Goal: Information Seeking & Learning: Learn about a topic

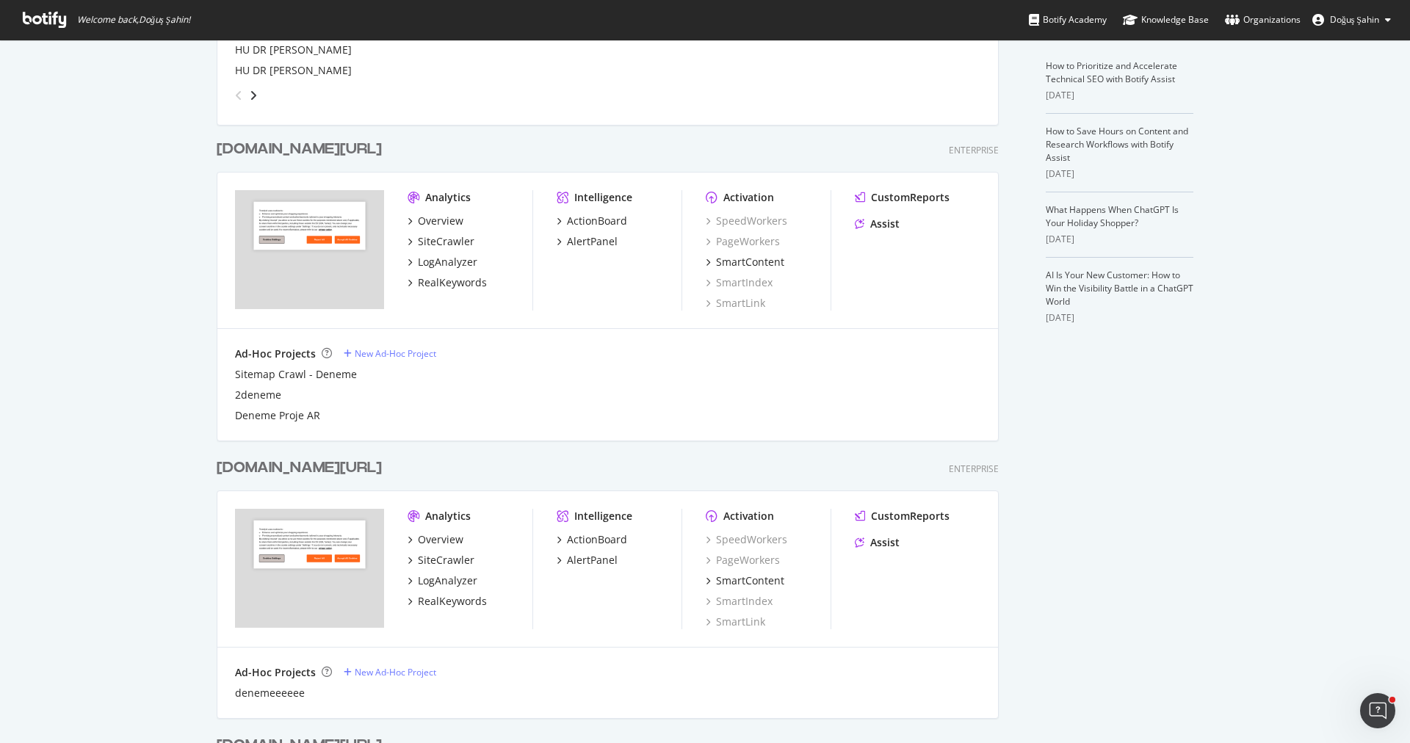
scroll to position [320, 0]
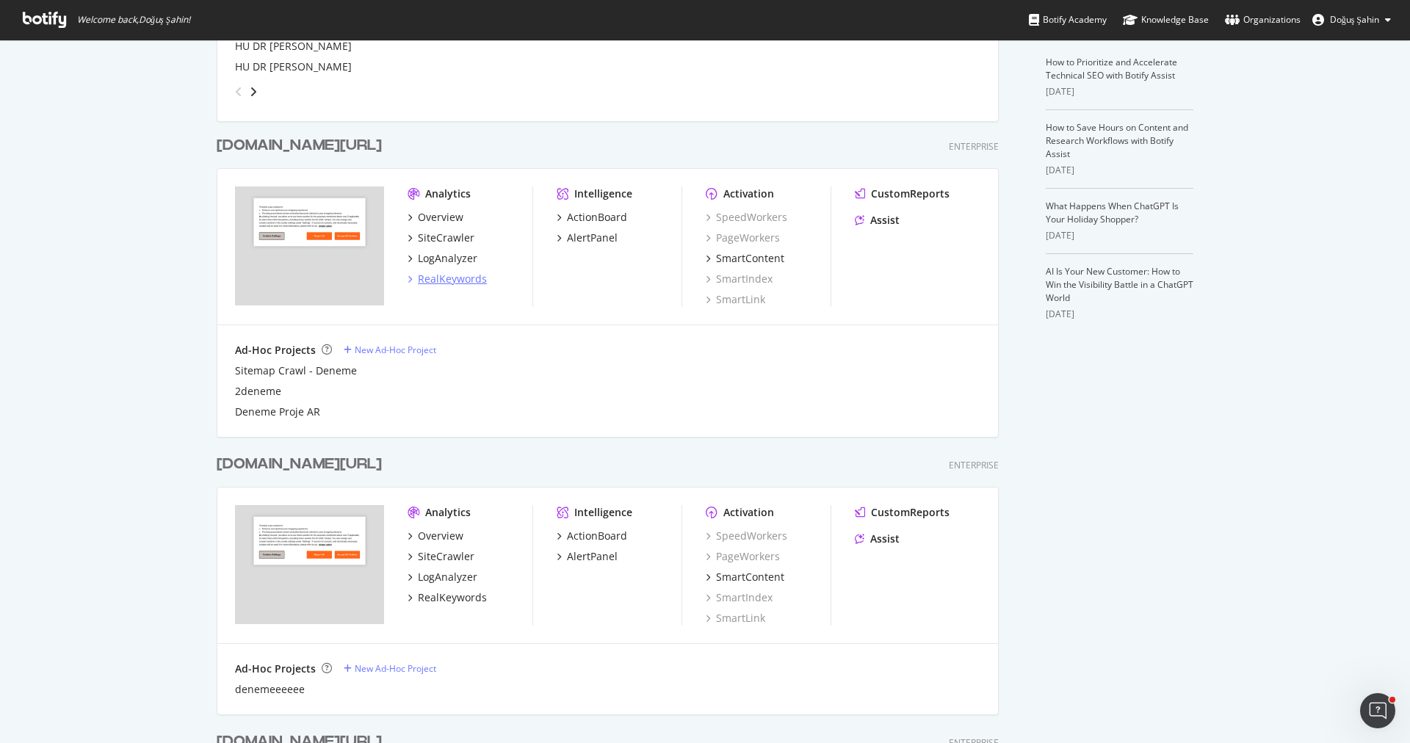
click at [457, 283] on div "RealKeywords" at bounding box center [452, 279] width 69 height 15
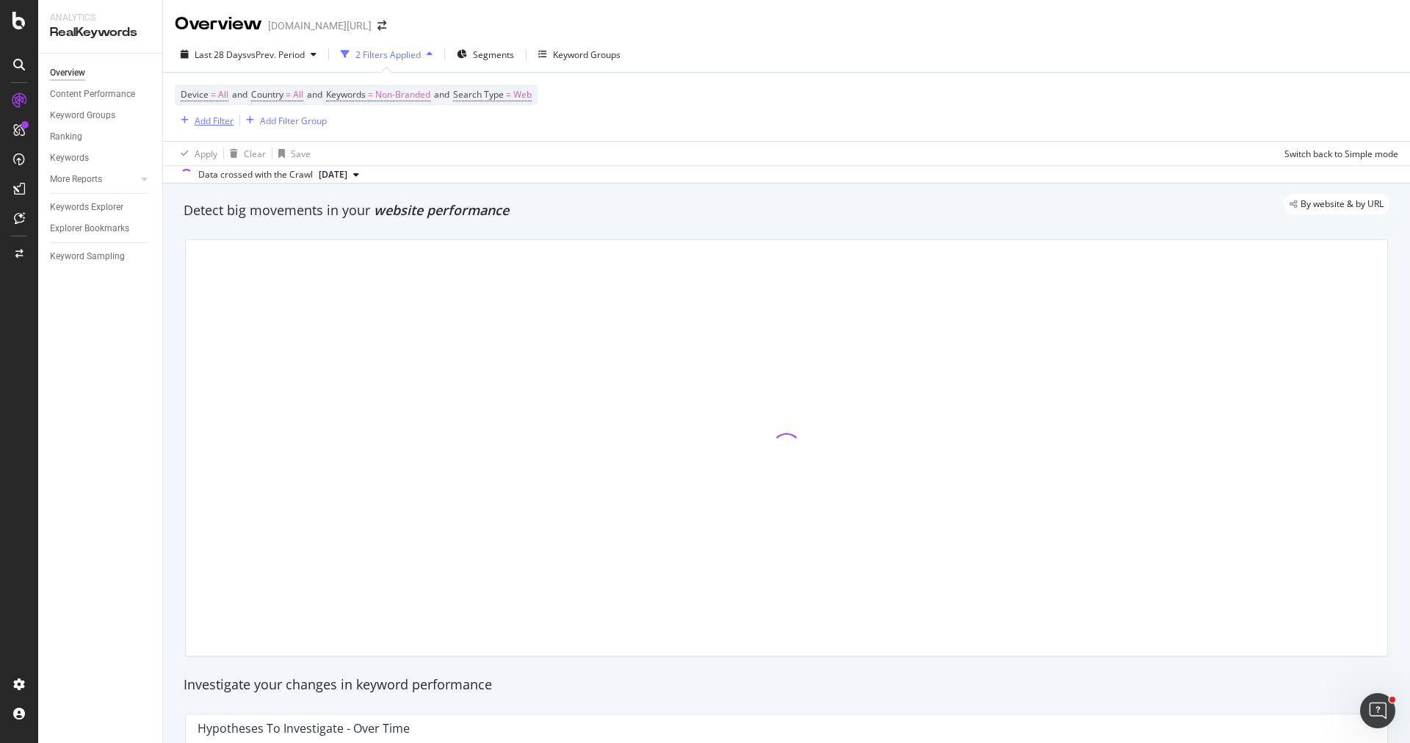
click at [228, 126] on div "Add Filter" at bounding box center [204, 120] width 59 height 16
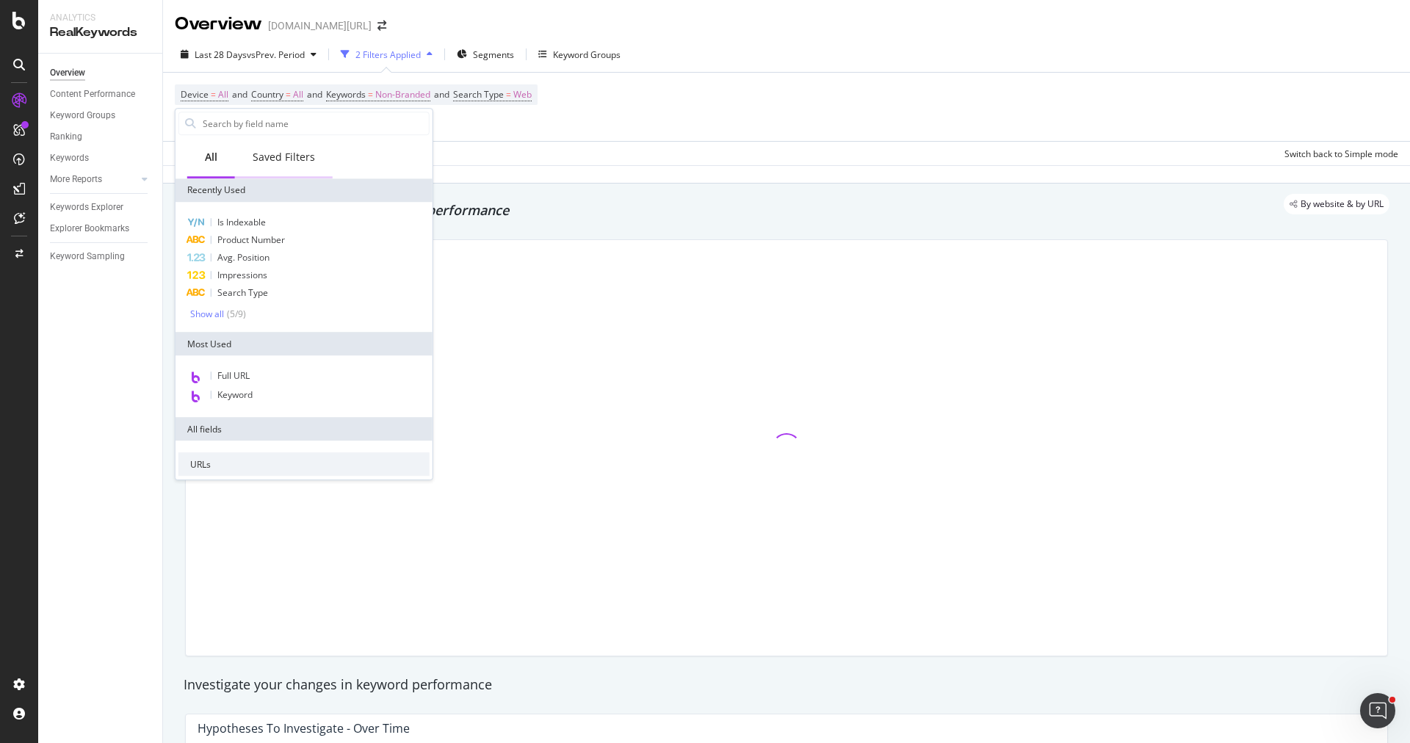
click at [283, 164] on div "Saved Filters" at bounding box center [284, 157] width 62 height 15
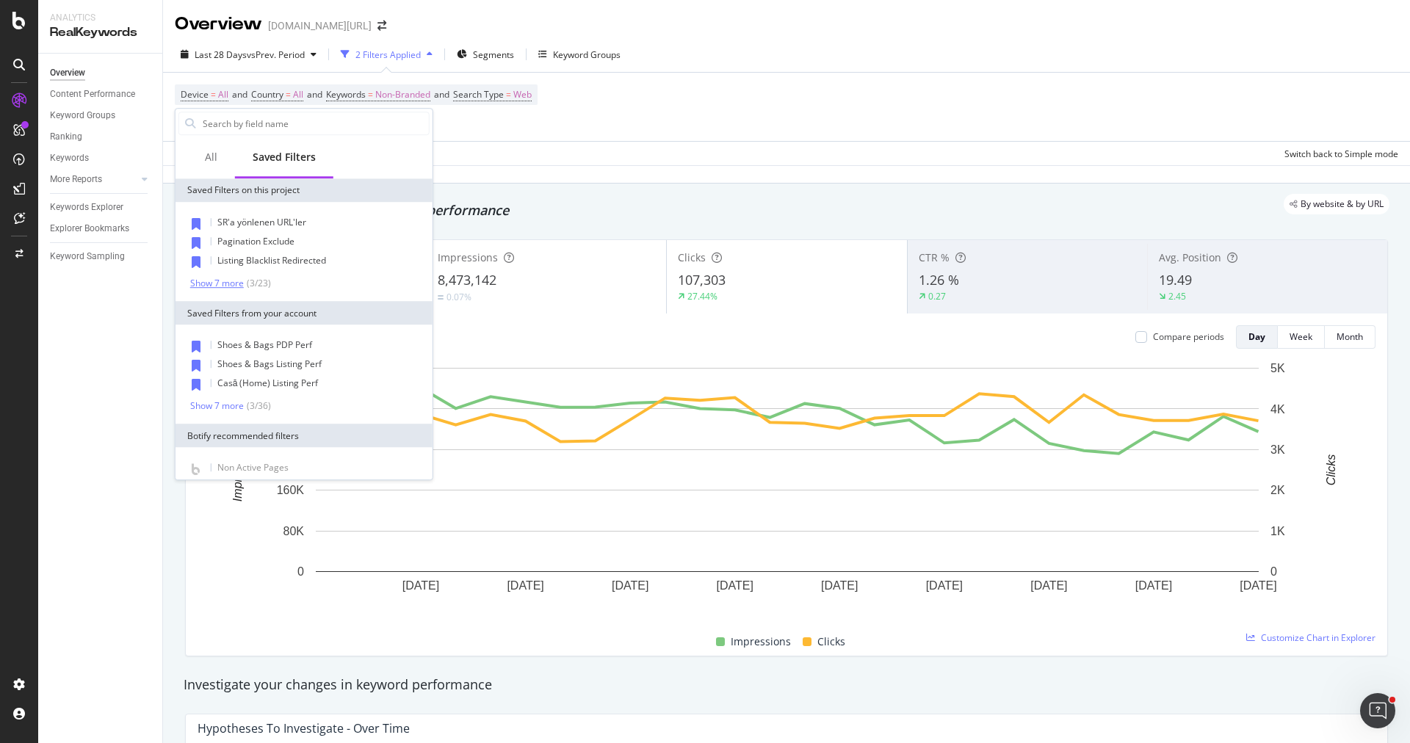
click at [233, 278] on div "Show 7 more" at bounding box center [217, 283] width 54 height 10
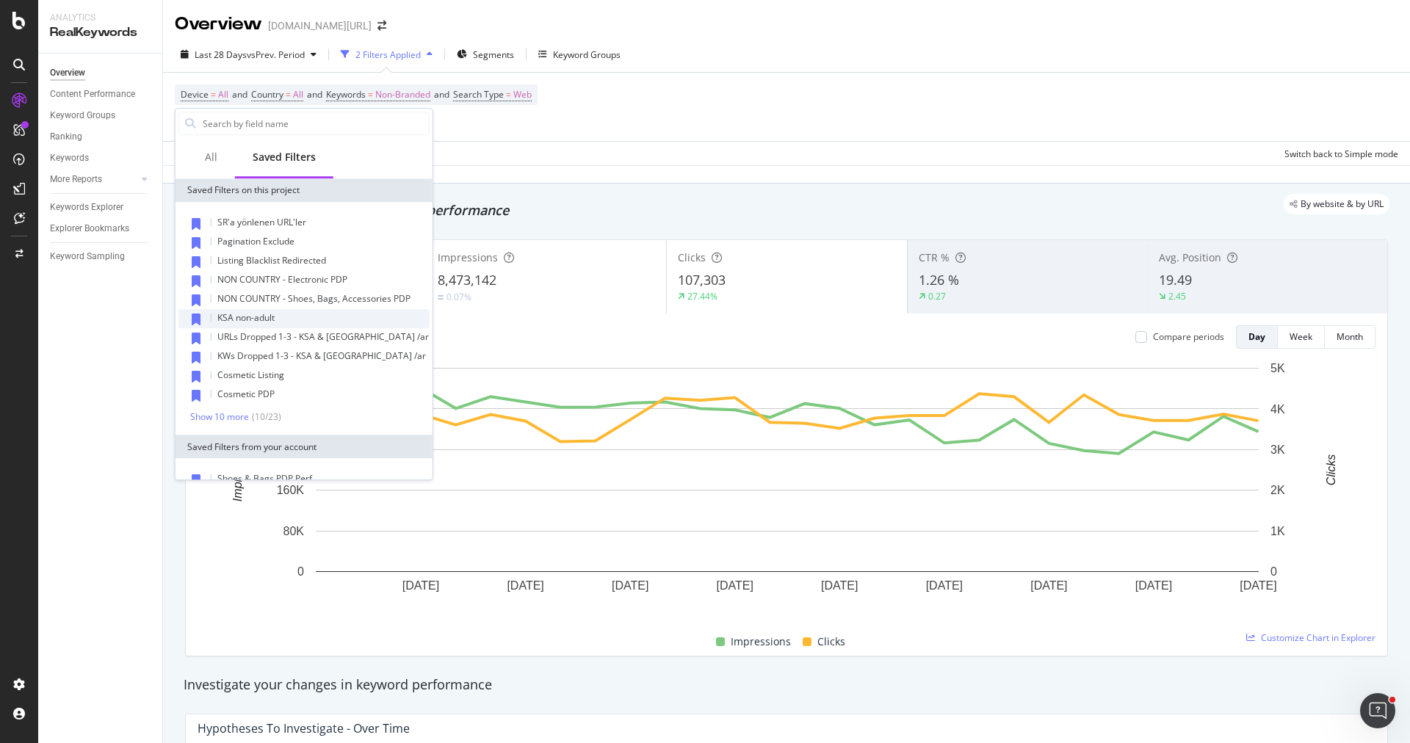
click at [297, 322] on div "KSA non-adult" at bounding box center [303, 318] width 251 height 19
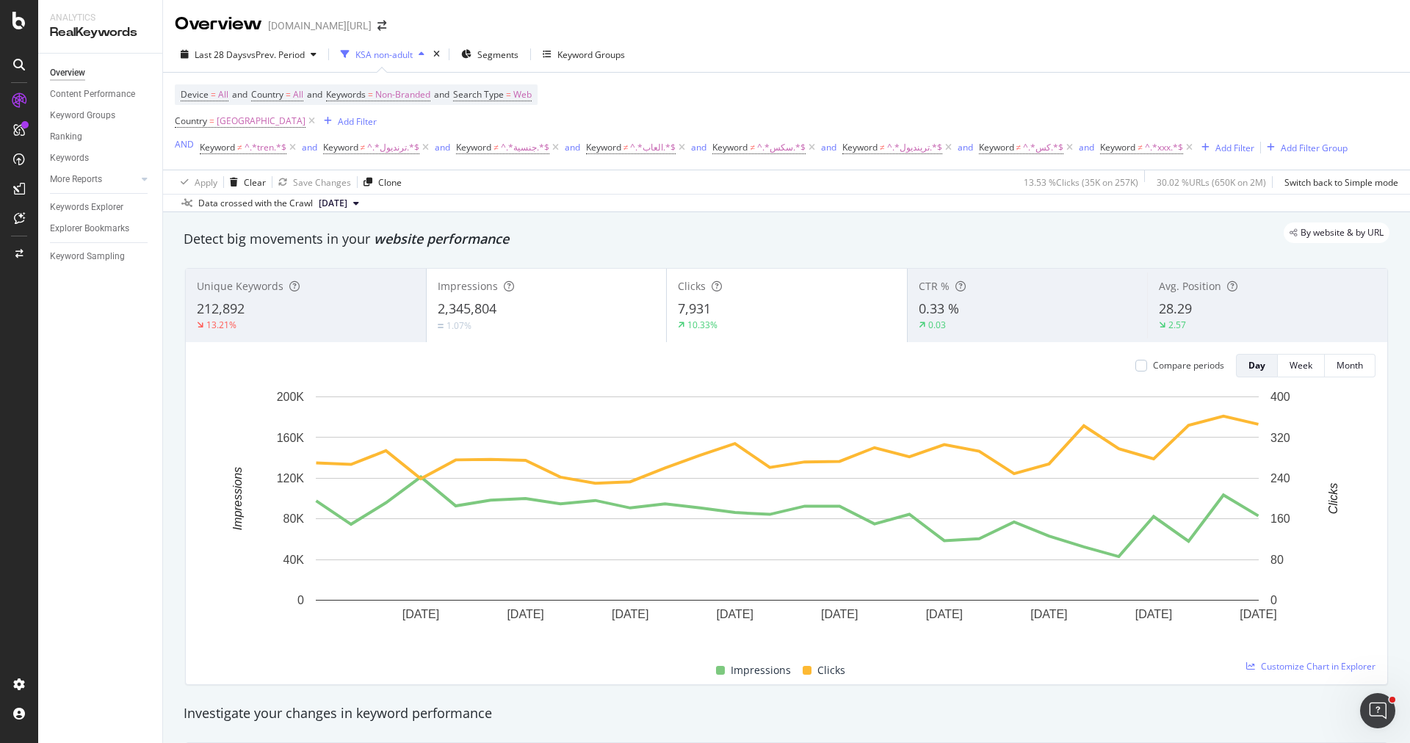
click at [1171, 300] on span "28.29" at bounding box center [1175, 309] width 33 height 18
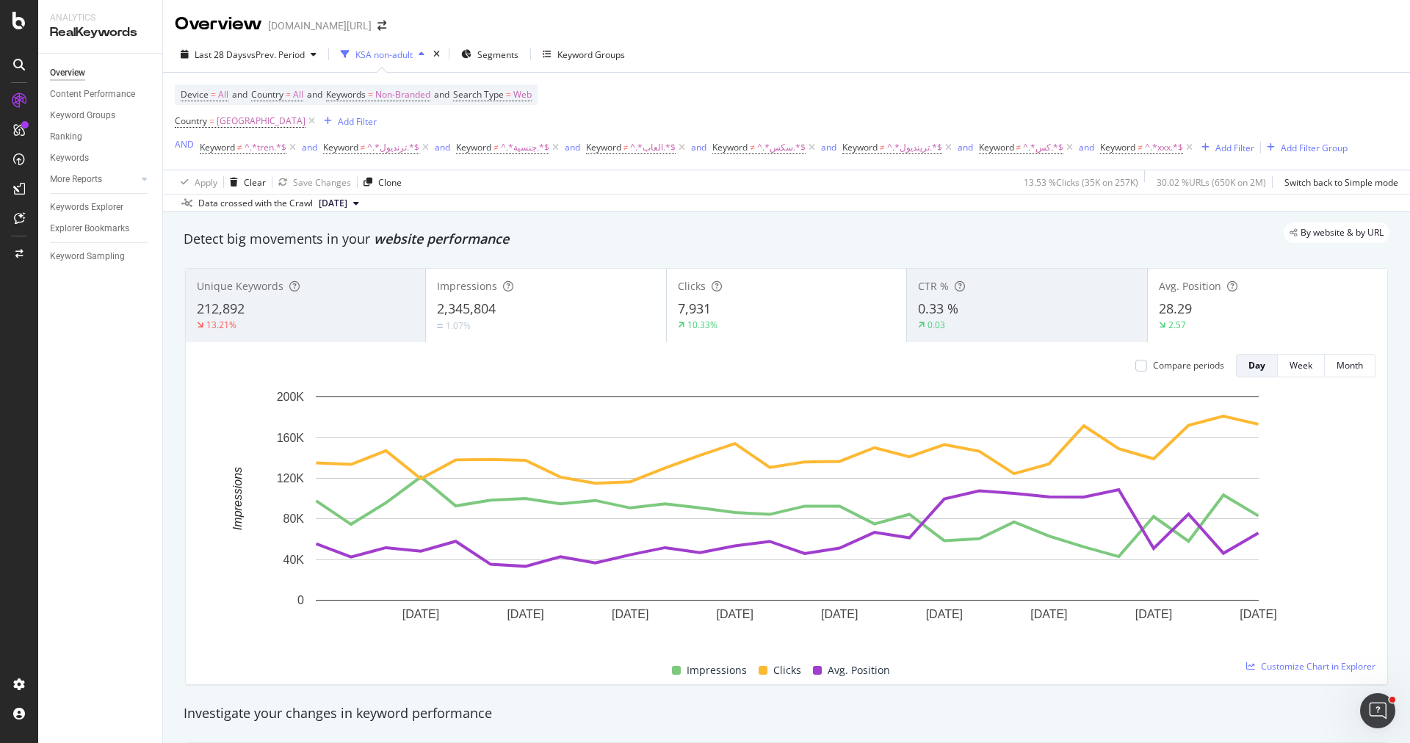
click at [1171, 300] on span "28.29" at bounding box center [1175, 309] width 33 height 18
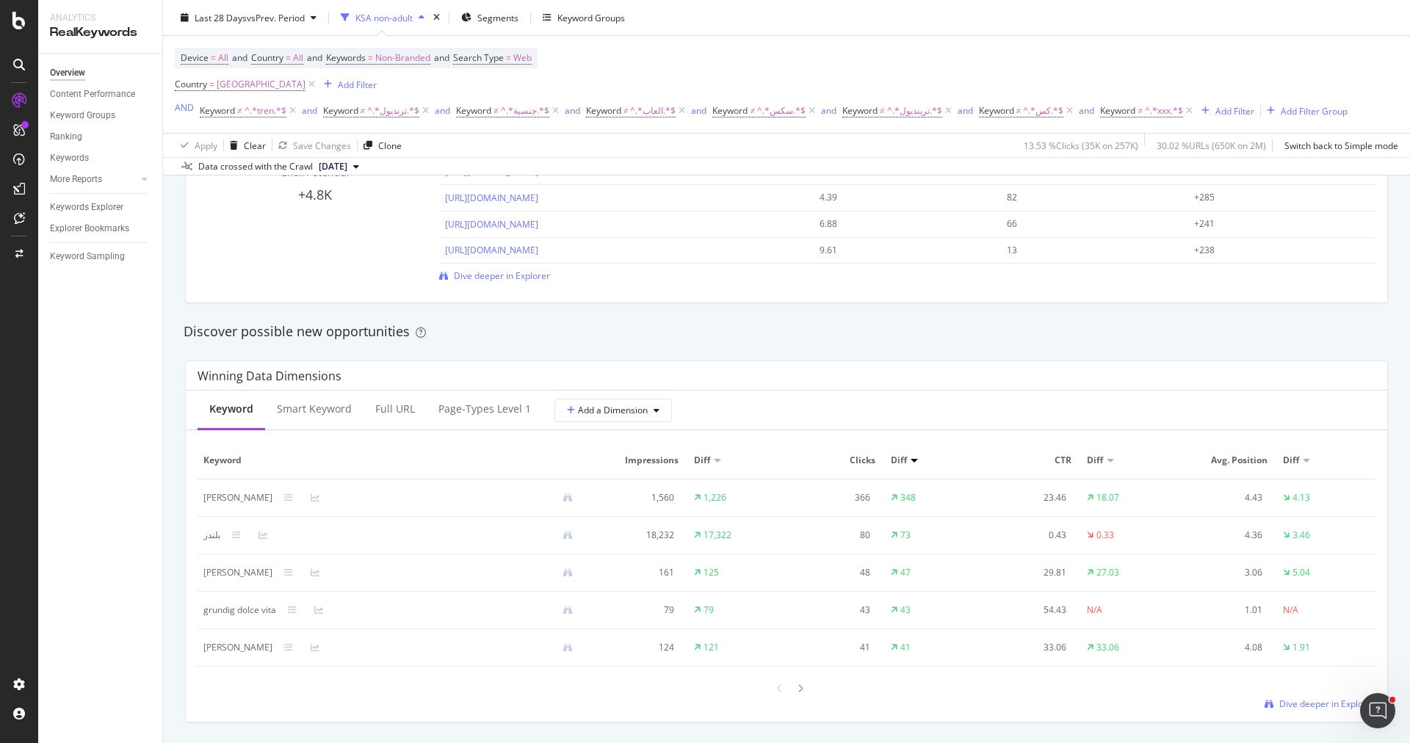
scroll to position [1142, 0]
click at [393, 424] on div "Full URL" at bounding box center [395, 411] width 63 height 40
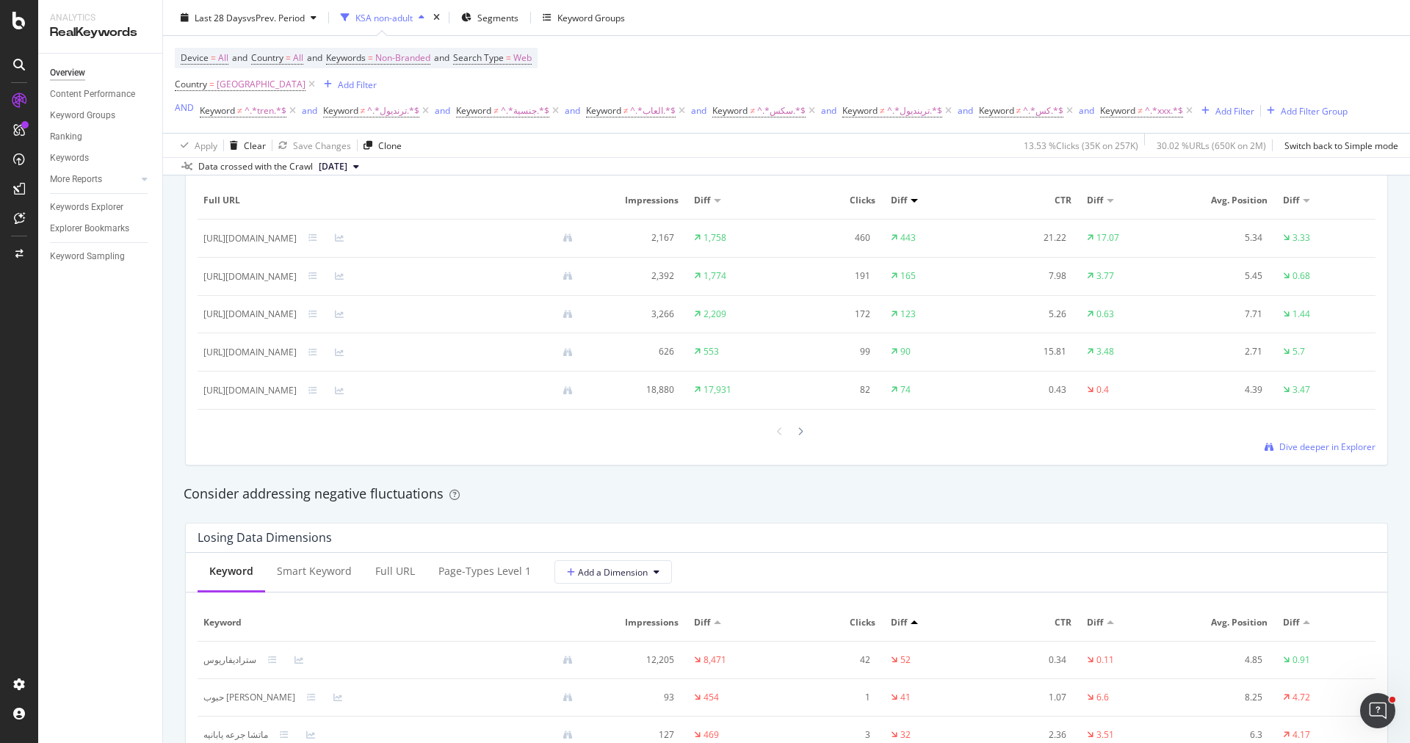
scroll to position [1412, 0]
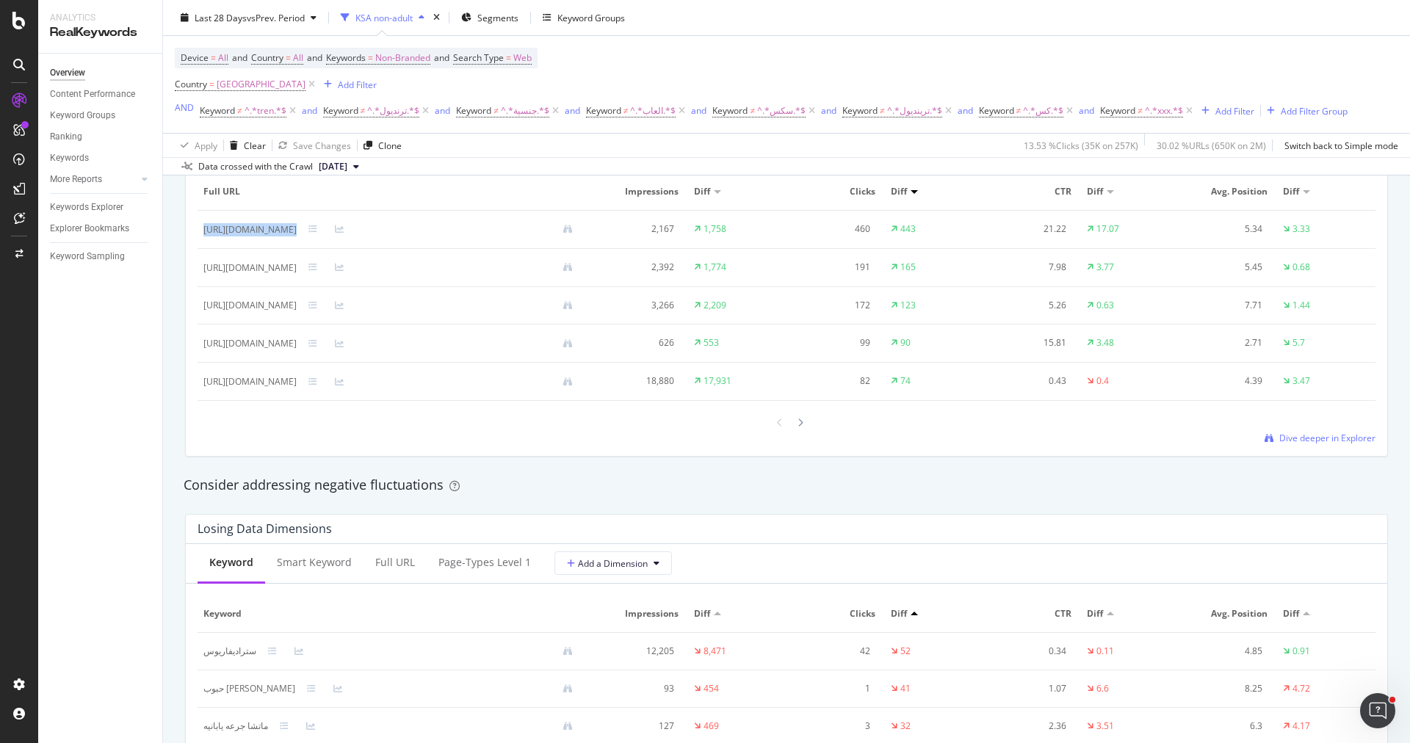
drag, startPoint x: 525, startPoint y: 226, endPoint x: 200, endPoint y: 231, distance: 325.4
click at [200, 231] on td "[URL][DOMAIN_NAME]" at bounding box center [394, 230] width 393 height 38
copy div "[URL][DOMAIN_NAME]"
drag, startPoint x: 362, startPoint y: 318, endPoint x: 261, endPoint y: 308, distance: 101.9
click at [261, 308] on div "[URL][DOMAIN_NAME]" at bounding box center [309, 317] width 118 height 26
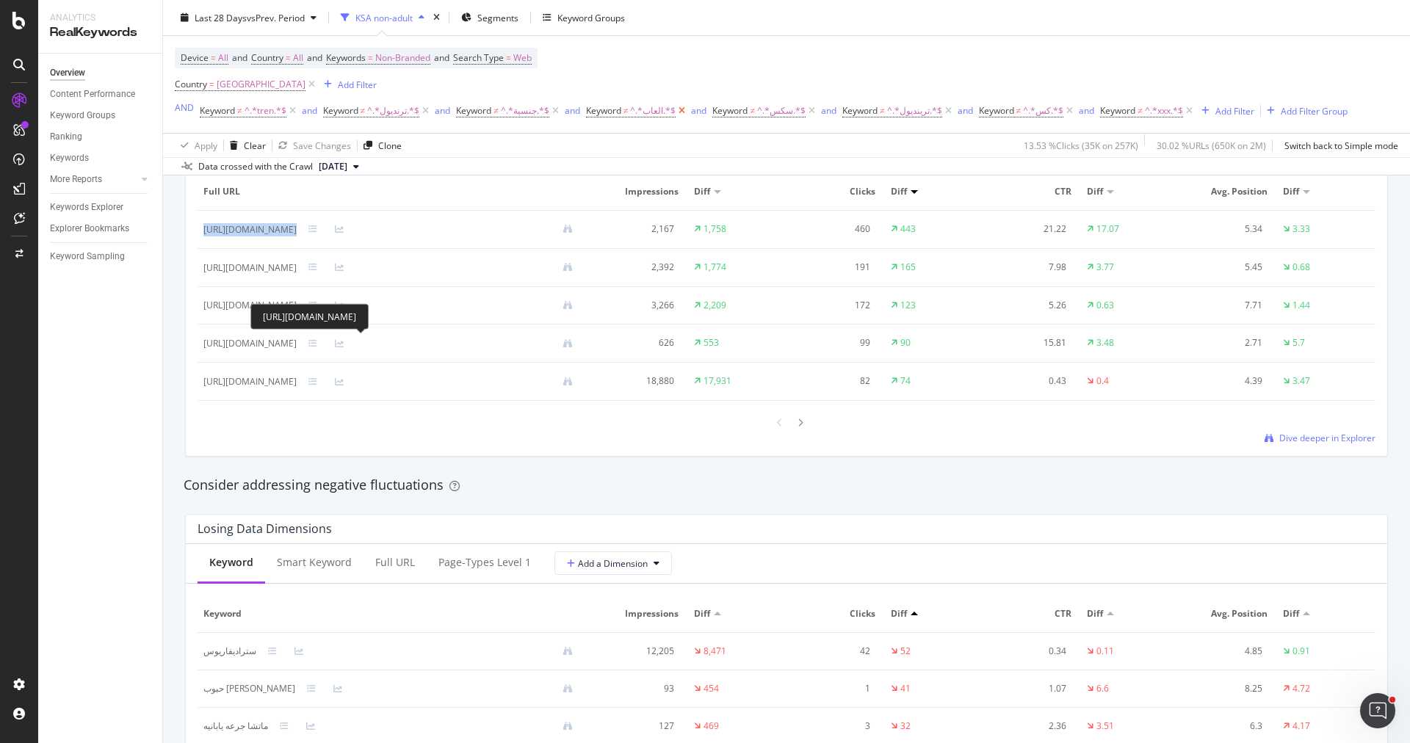
copy div "[URL][DOMAIN_NAME]"
drag, startPoint x: 521, startPoint y: 341, endPoint x: 199, endPoint y: 342, distance: 322.4
click at [199, 342] on td "[URL][DOMAIN_NAME]" at bounding box center [394, 344] width 393 height 38
copy div "[URL][DOMAIN_NAME]"
click at [484, 385] on div "[URL][DOMAIN_NAME]" at bounding box center [393, 382] width 381 height 14
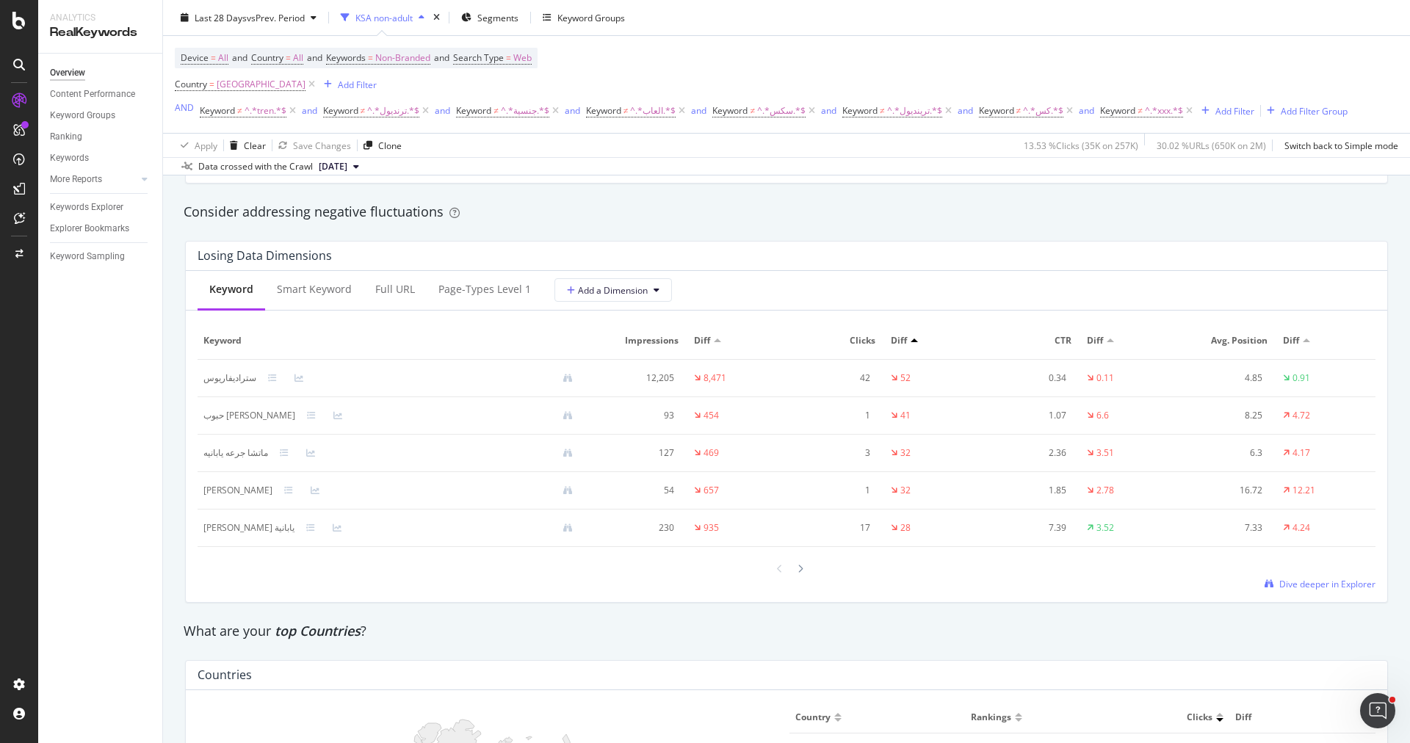
scroll to position [1743, 0]
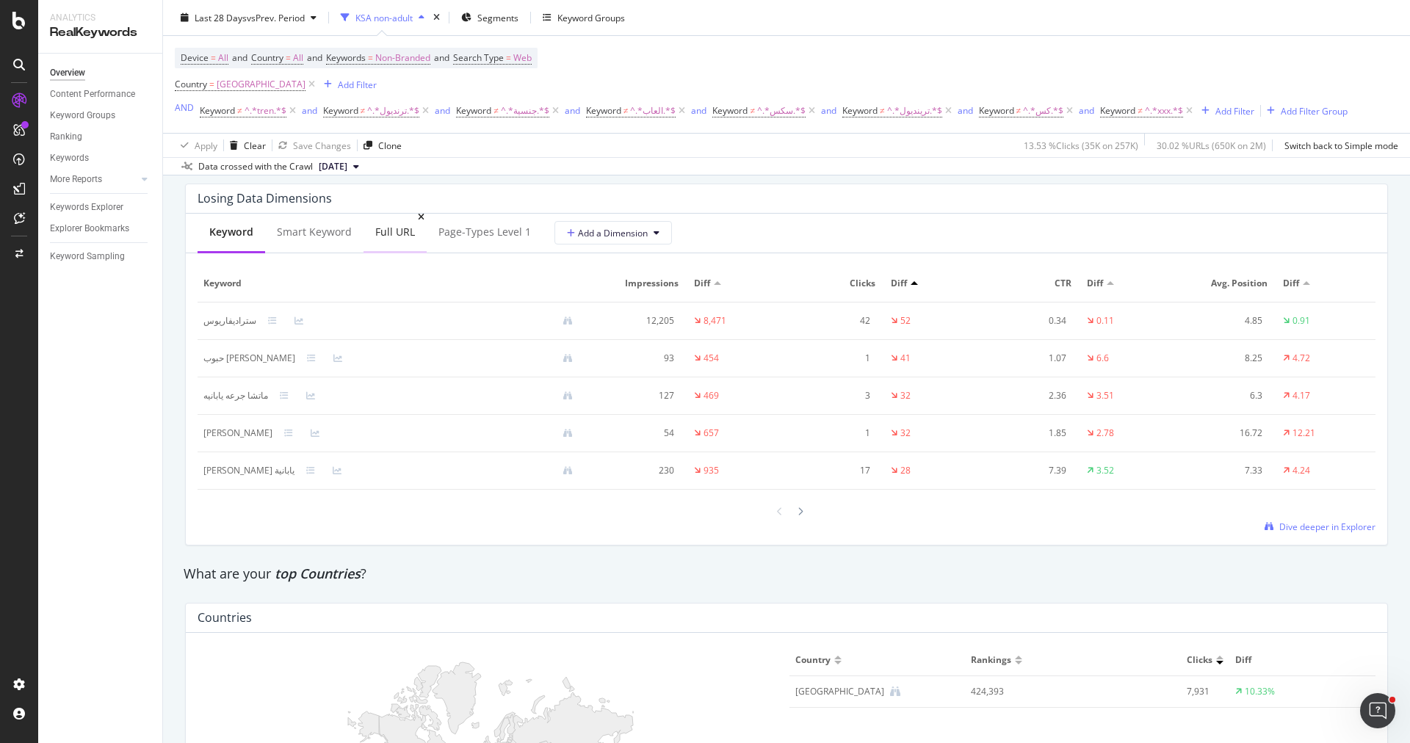
click at [400, 244] on div "Full URL" at bounding box center [395, 233] width 63 height 40
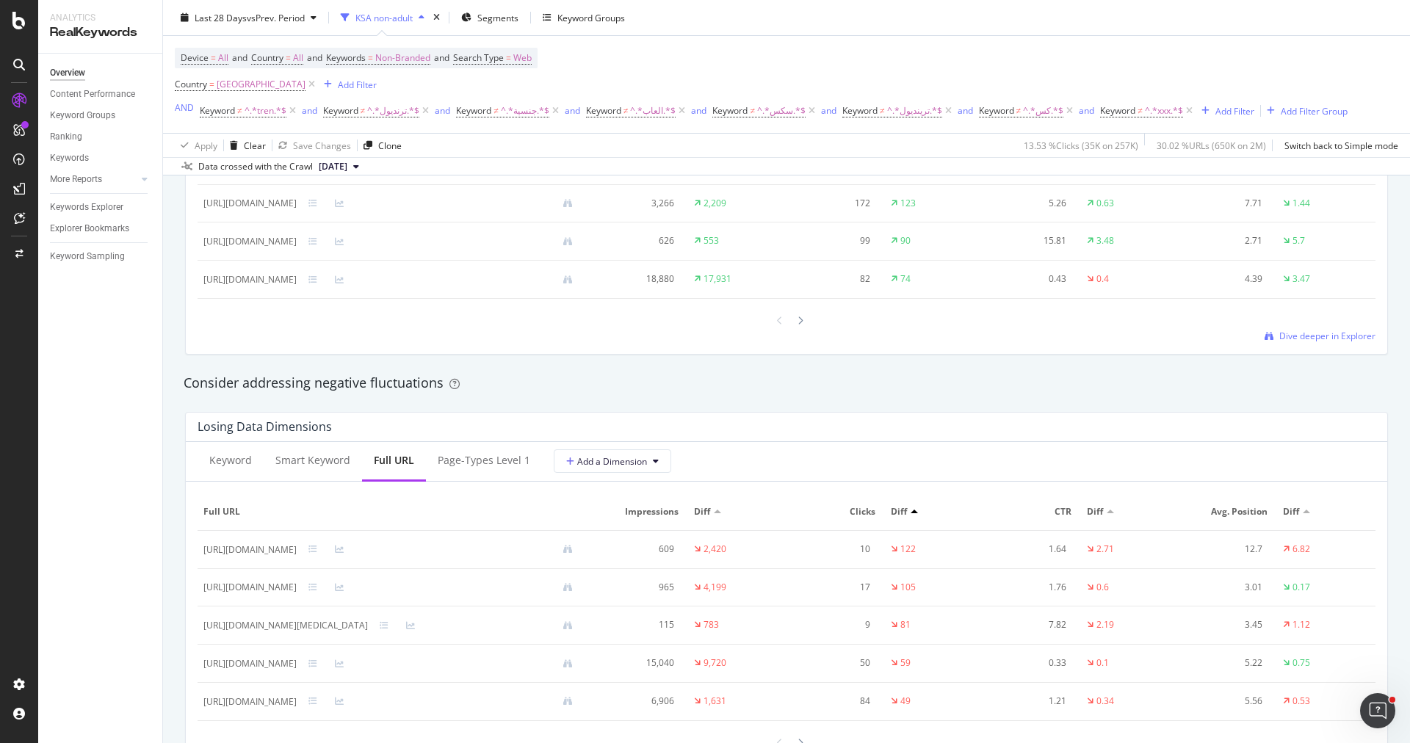
scroll to position [951, 0]
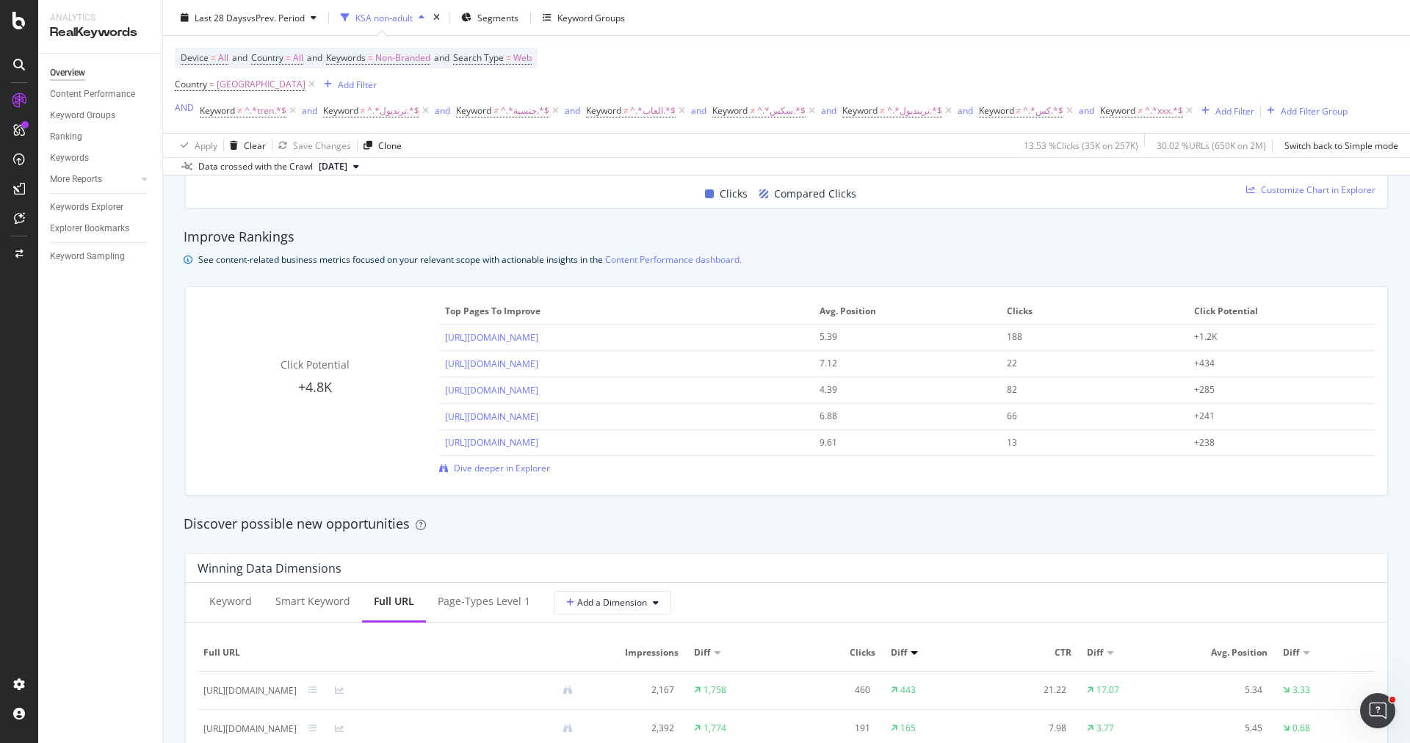
click at [510, 30] on div "Last 28 Days vs Prev. Period KSA non-adult Segments Keyword Groups" at bounding box center [786, 20] width 1247 height 29
click at [510, 33] on div "Last 28 Days vs Prev. Period KSA non-adult Segments Keyword Groups" at bounding box center [786, 20] width 1247 height 29
click at [508, 24] on div "Segments" at bounding box center [489, 18] width 57 height 22
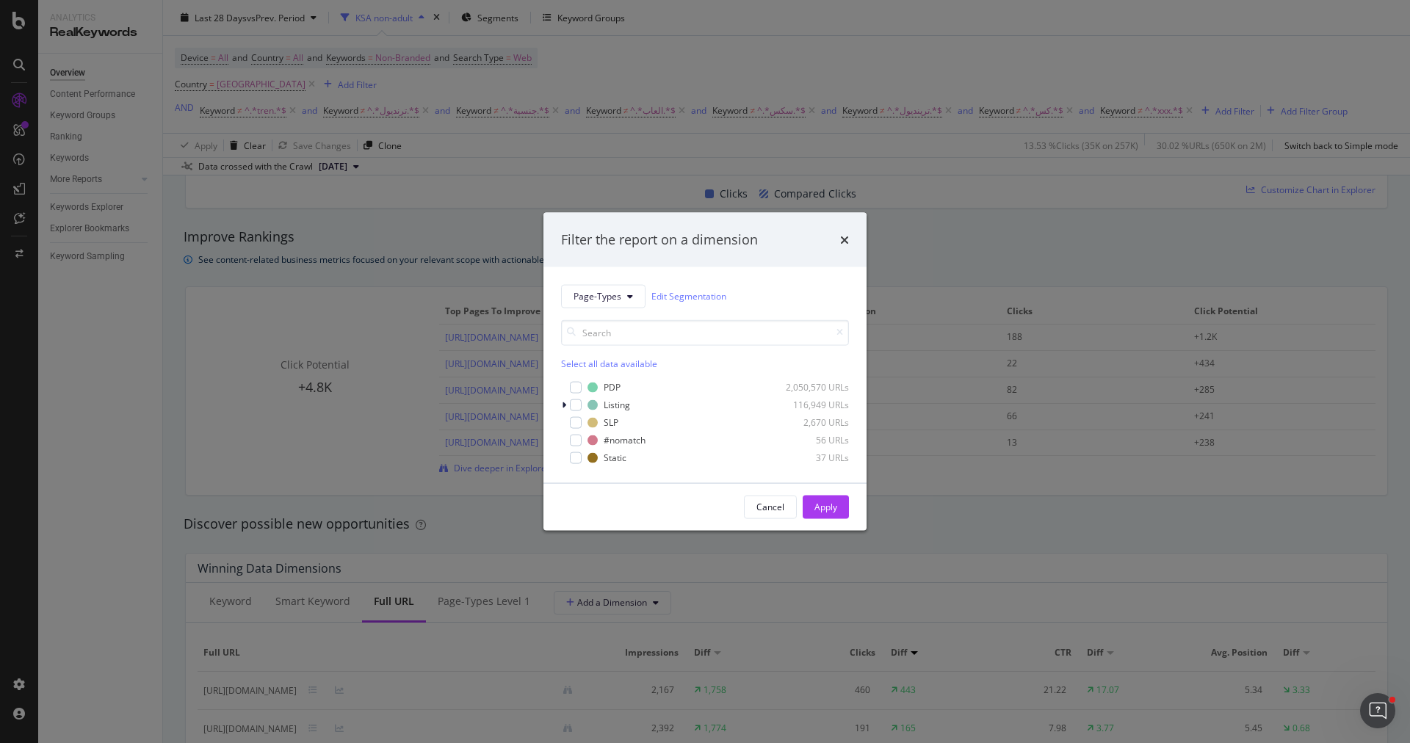
click at [505, 246] on div "Filter the report on a dimension Page-Types Edit Segmentation Select all data a…" at bounding box center [705, 371] width 1410 height 743
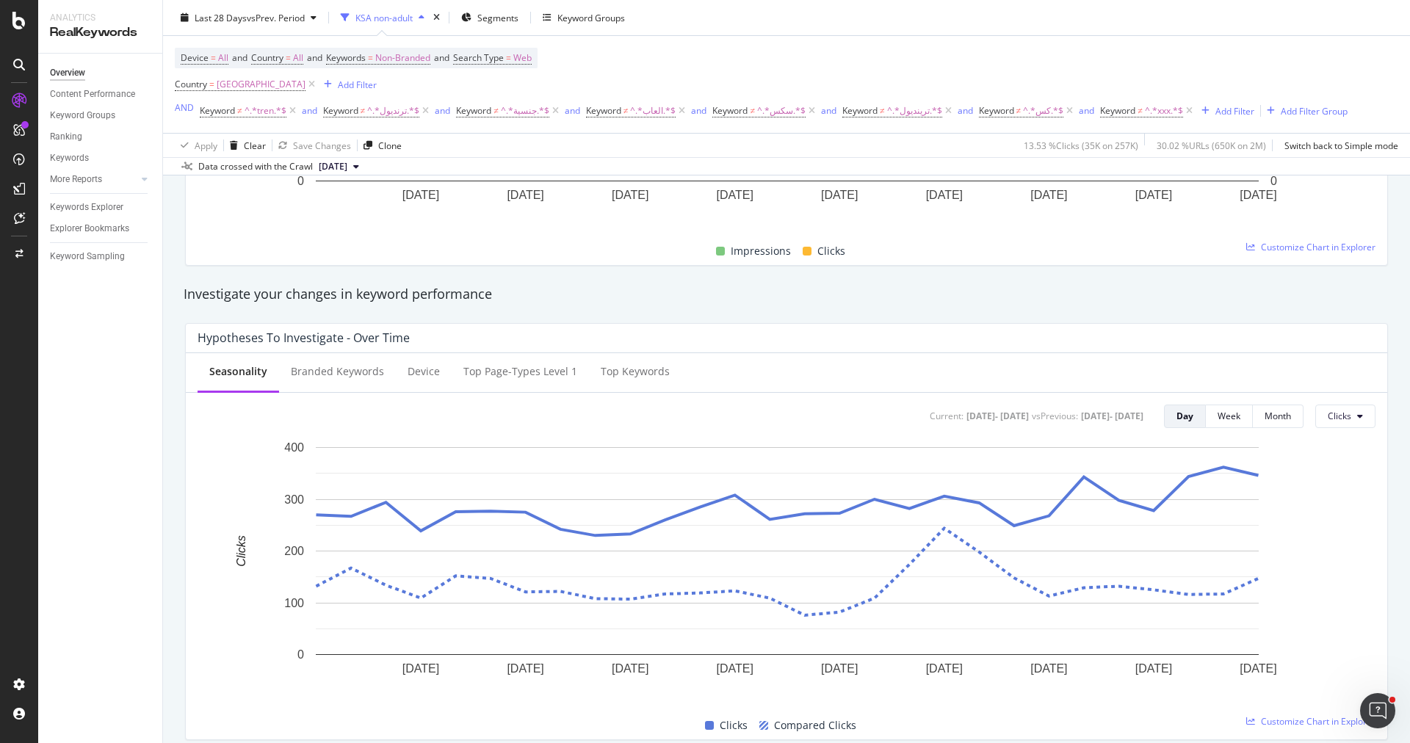
scroll to position [0, 0]
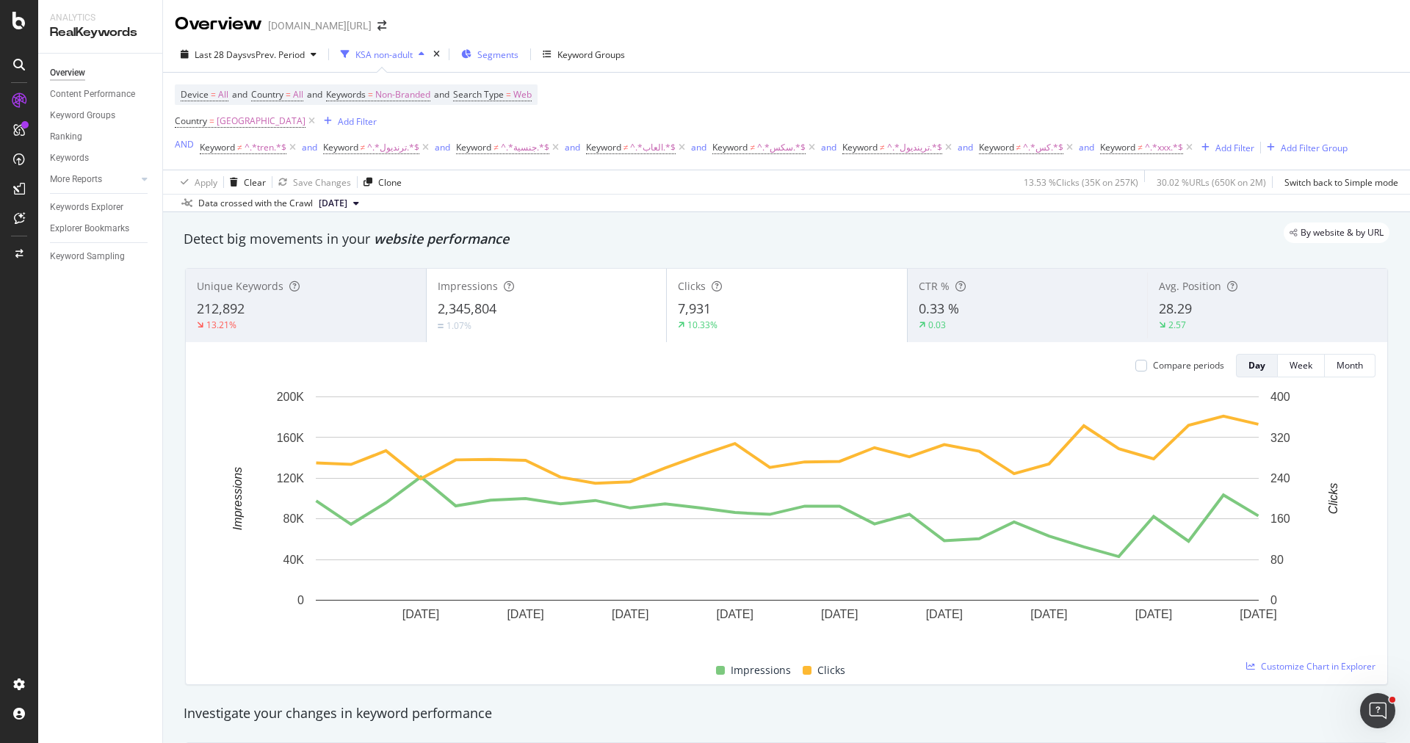
click at [469, 56] on icon "button" at bounding box center [466, 54] width 10 height 9
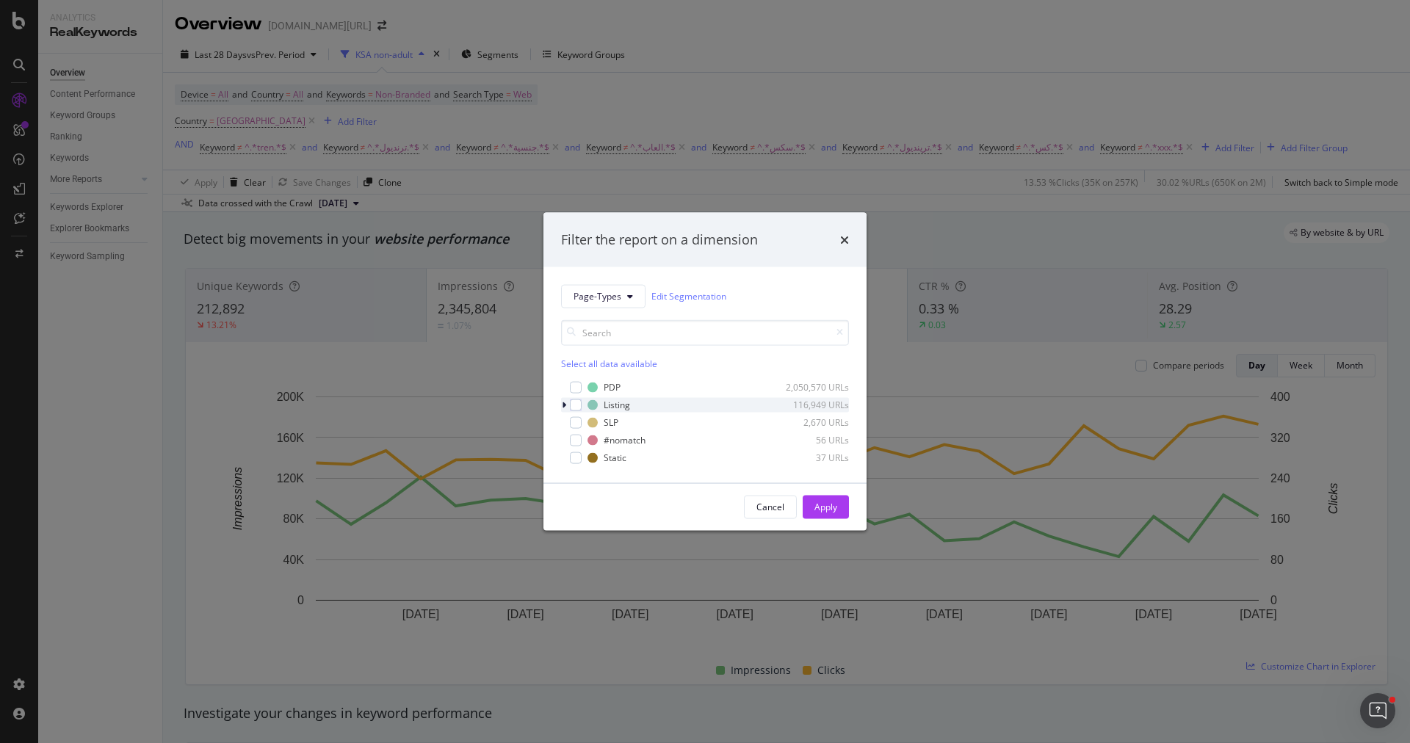
click at [566, 405] on div "modal" at bounding box center [565, 404] width 9 height 15
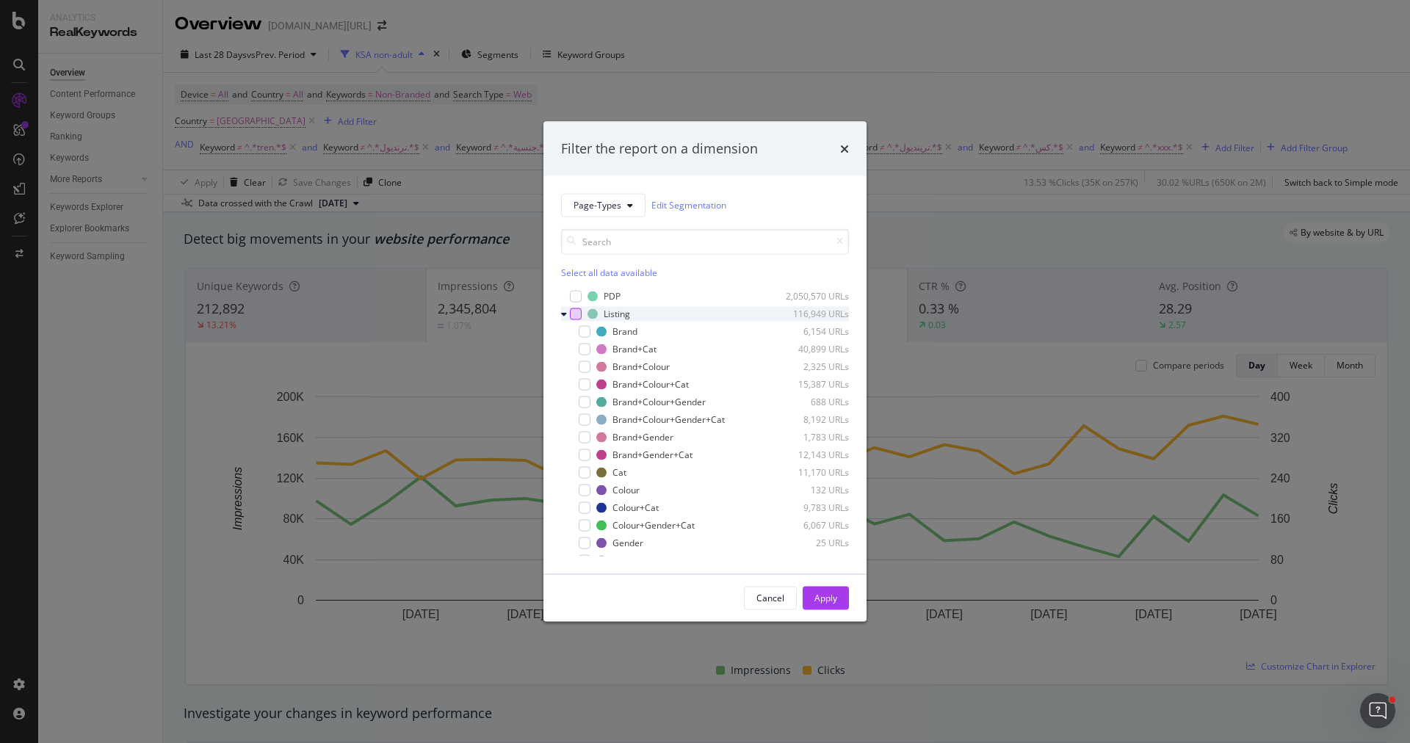
click at [570, 315] on div "modal" at bounding box center [576, 314] width 12 height 12
click at [570, 314] on div "modal" at bounding box center [576, 314] width 12 height 12
click at [568, 314] on div "modal" at bounding box center [565, 313] width 9 height 15
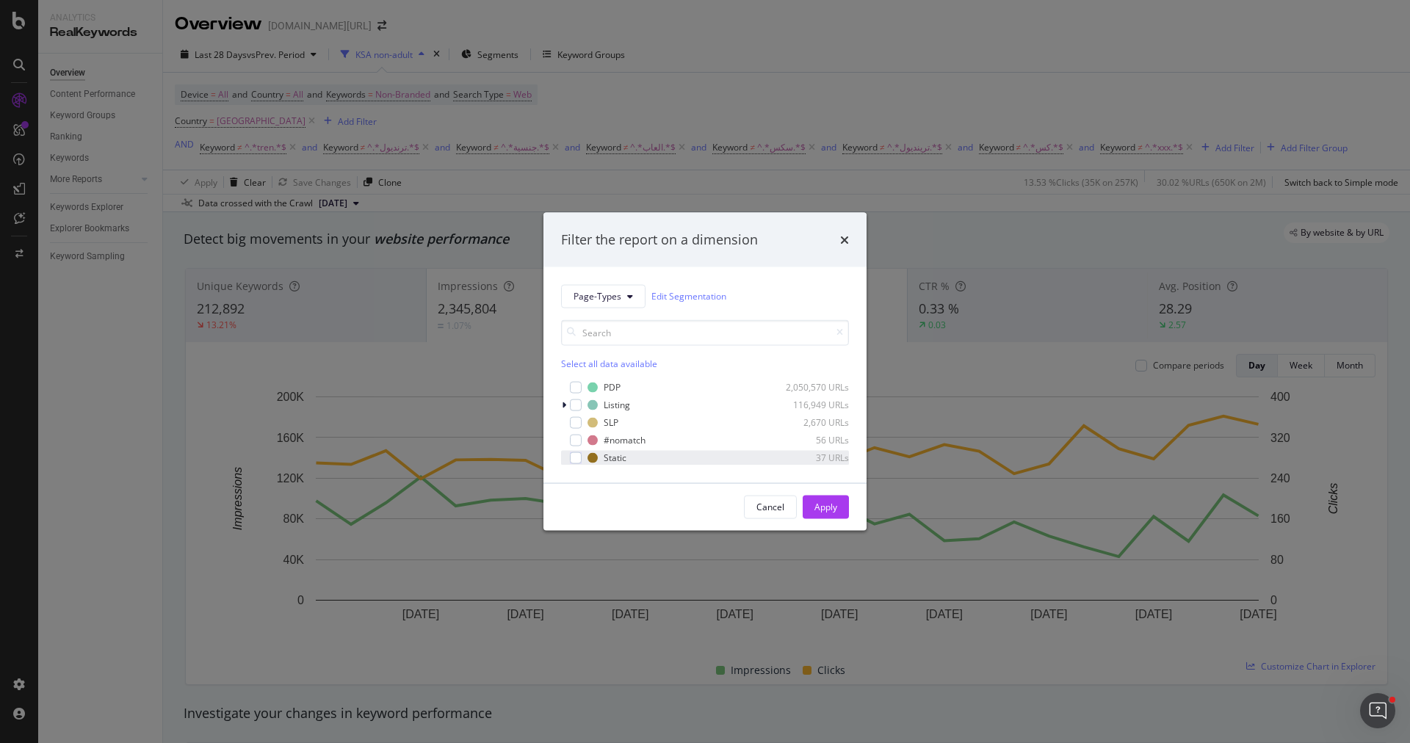
click at [582, 457] on div "Static 37 URLs" at bounding box center [705, 457] width 288 height 15
click at [819, 514] on div "Apply" at bounding box center [825, 507] width 23 height 22
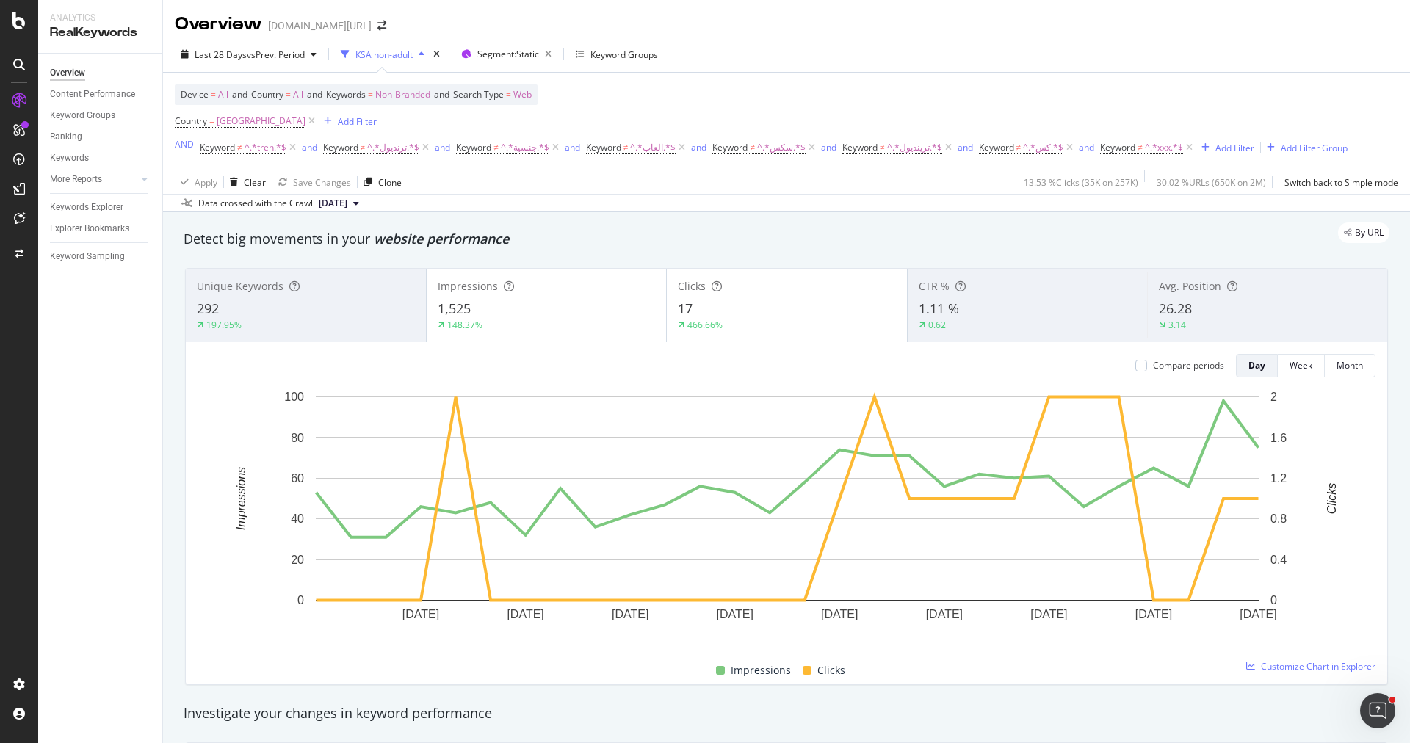
click at [773, 295] on div "Clicks 17 466.66%" at bounding box center [787, 305] width 240 height 66
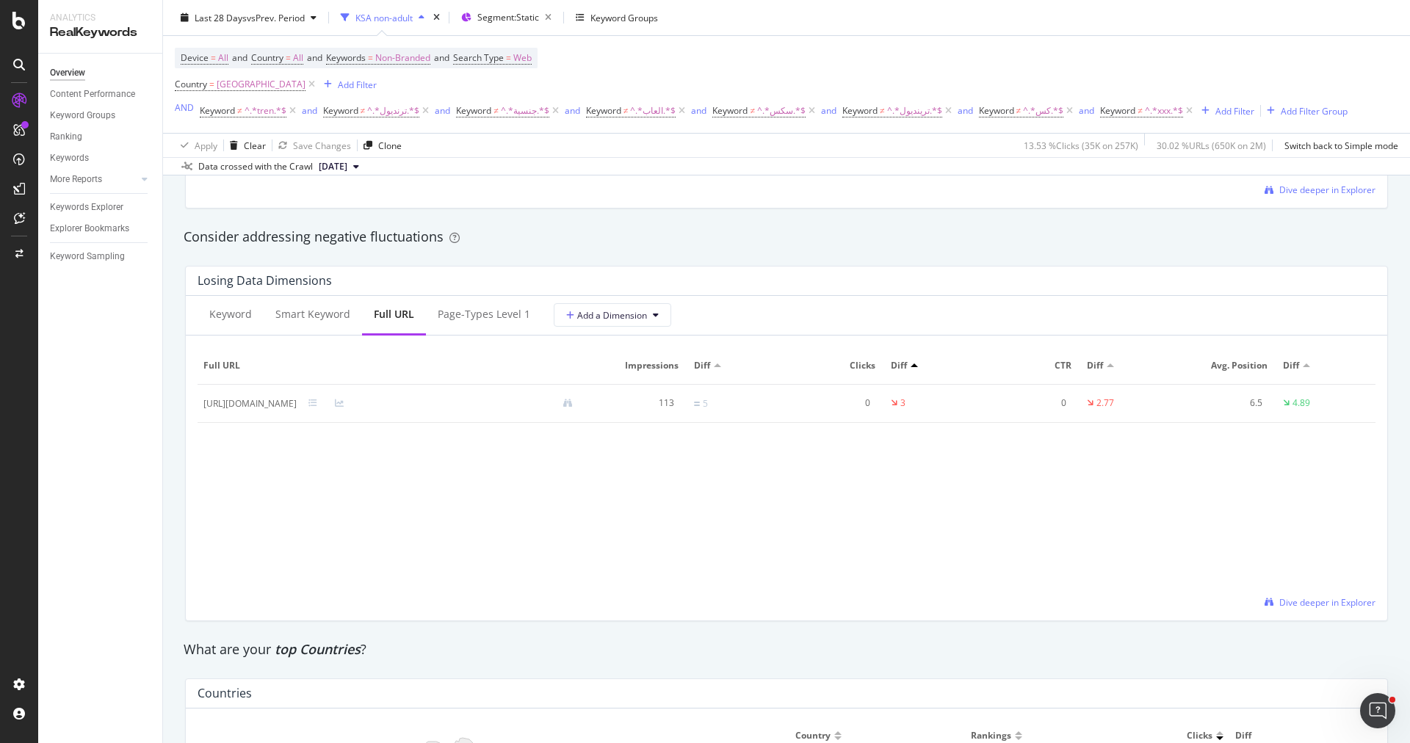
scroll to position [1749, 0]
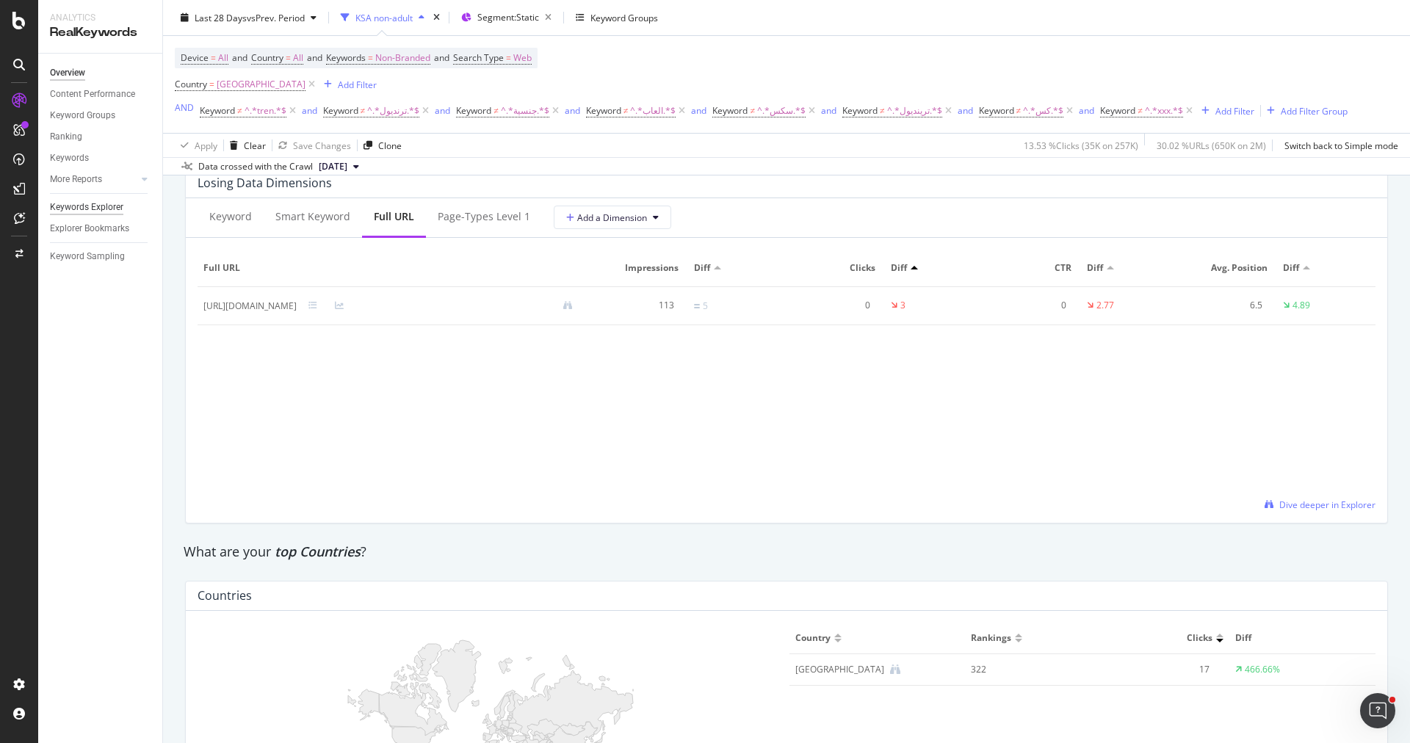
click at [104, 213] on div "Keywords Explorer" at bounding box center [86, 207] width 73 height 15
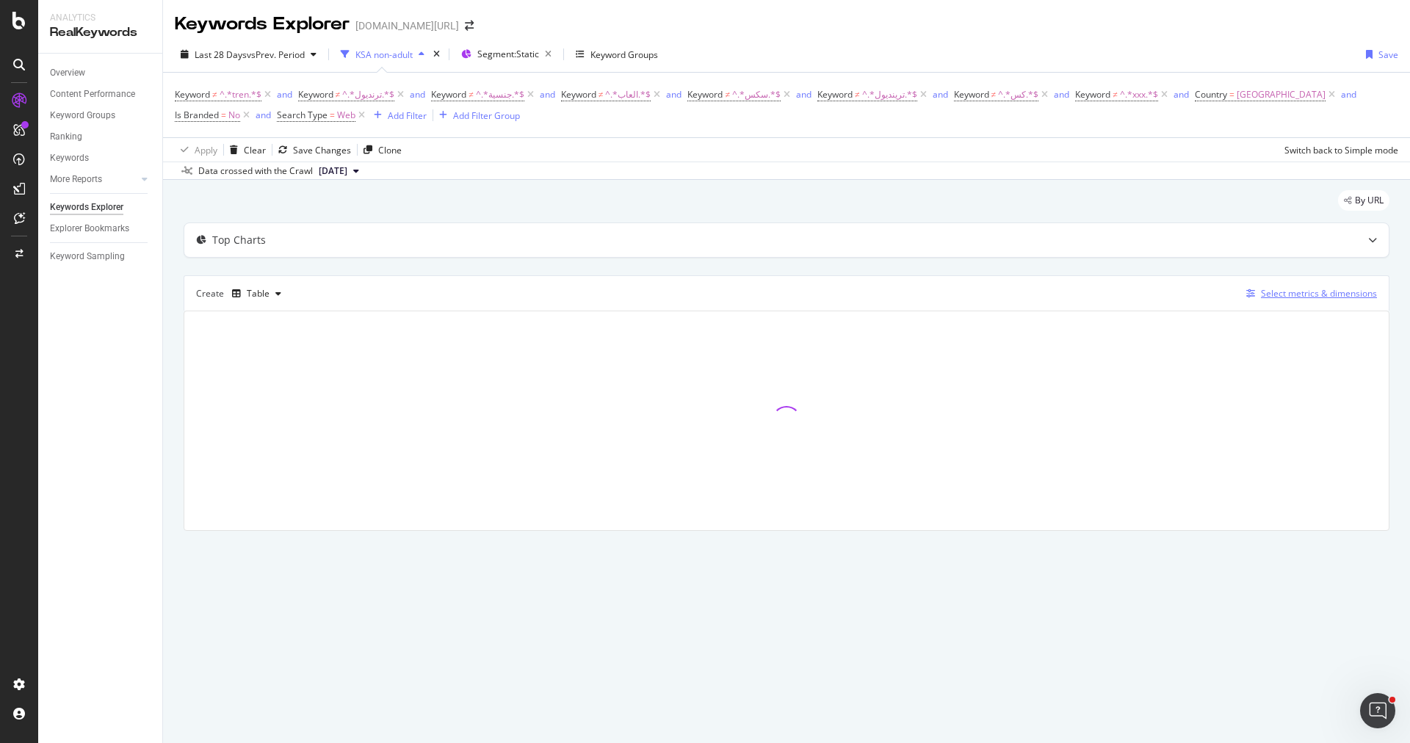
click at [1286, 287] on div "Select metrics & dimensions" at bounding box center [1319, 293] width 116 height 12
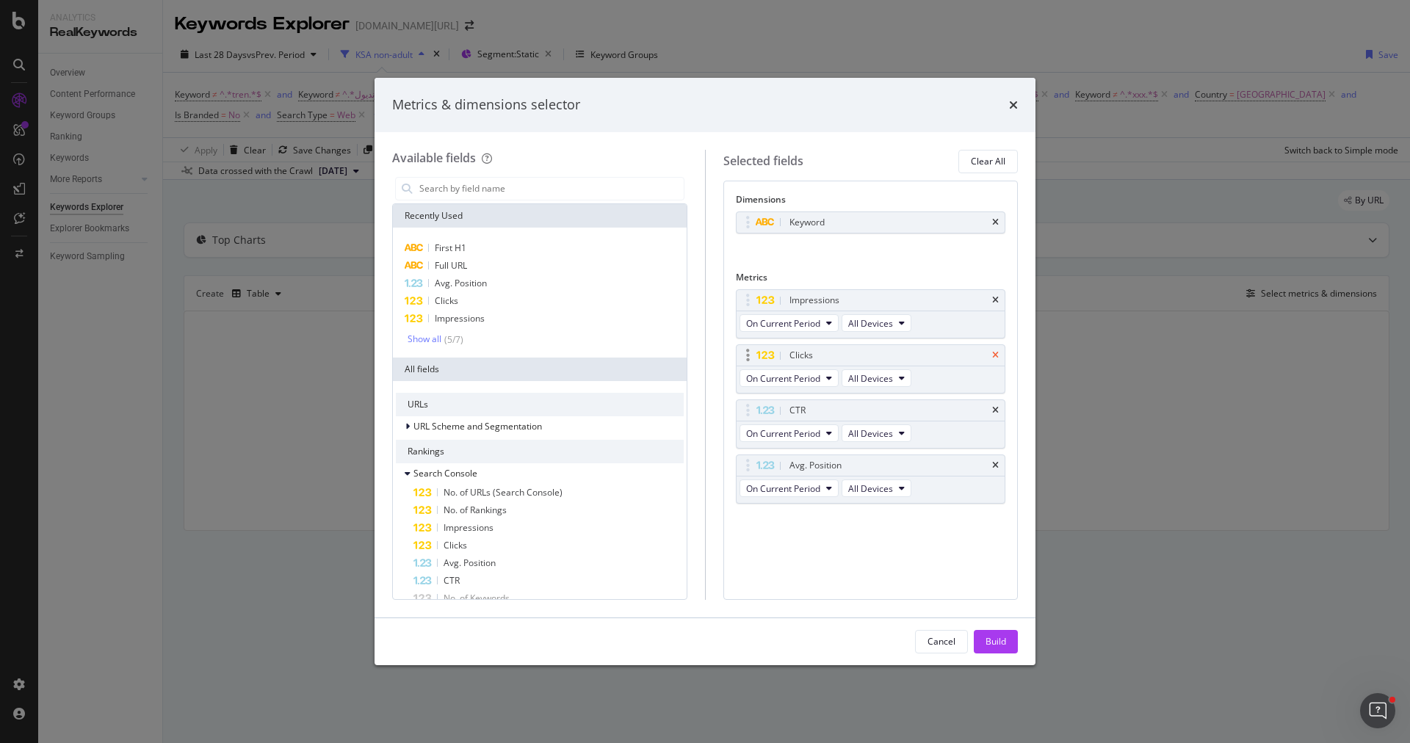
click at [992, 353] on icon "times" at bounding box center [995, 355] width 7 height 9
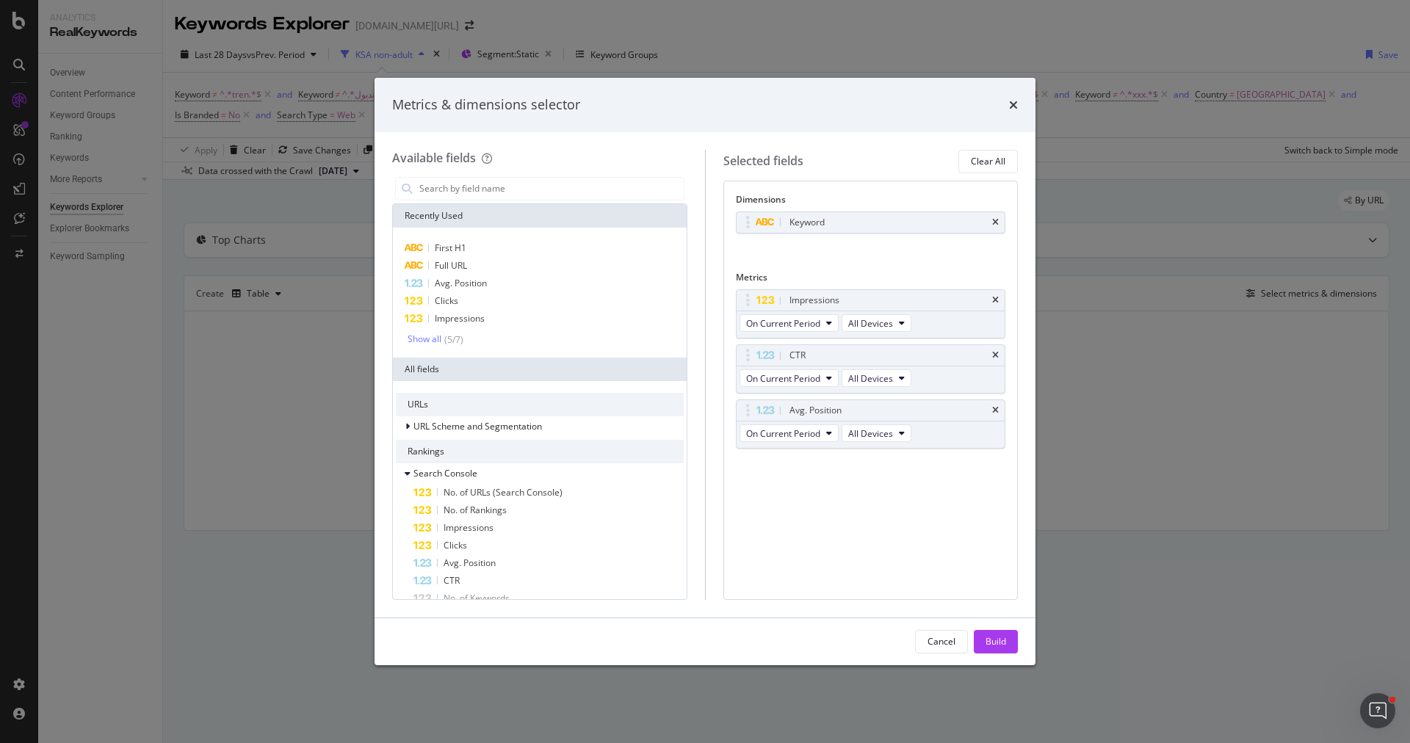
click at [992, 353] on icon "times" at bounding box center [995, 355] width 7 height 9
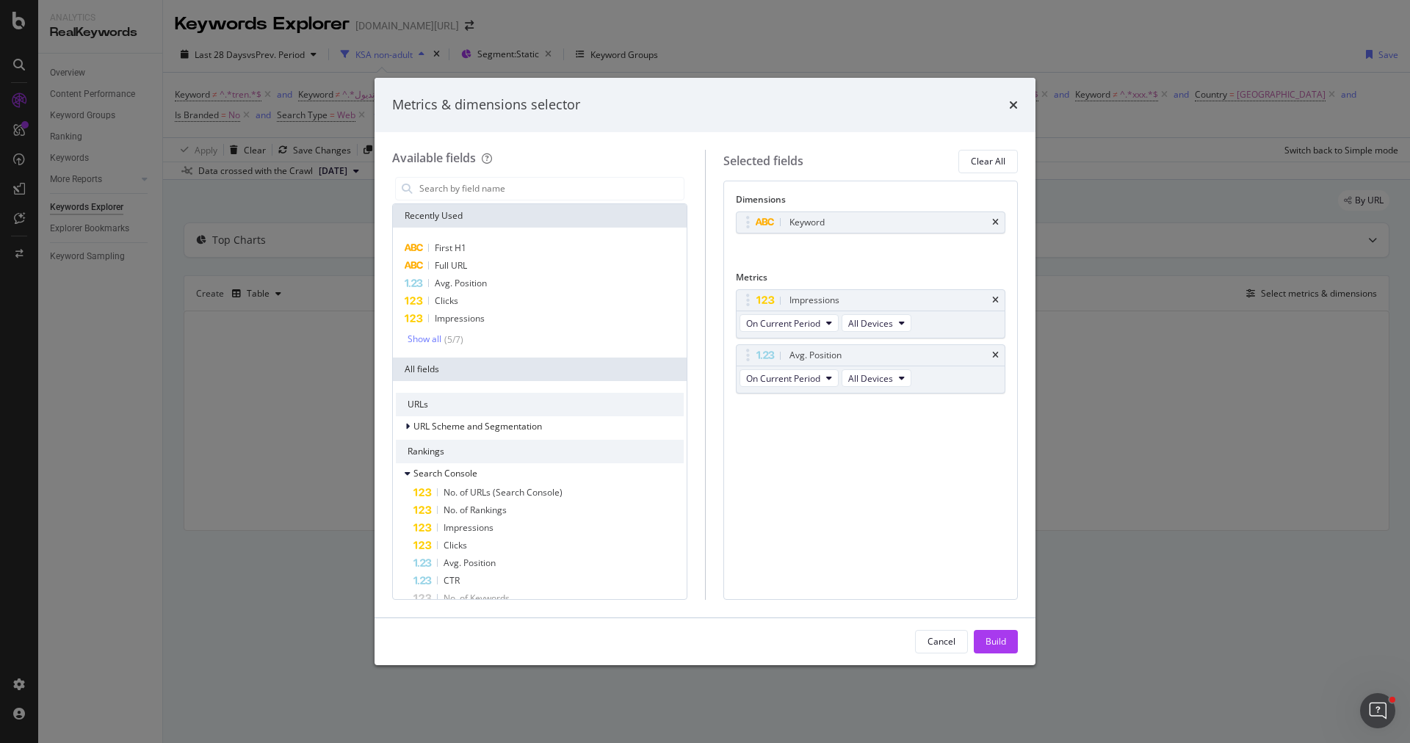
click at [992, 353] on icon "times" at bounding box center [995, 355] width 7 height 9
click at [1000, 223] on div "Keyword" at bounding box center [871, 222] width 269 height 21
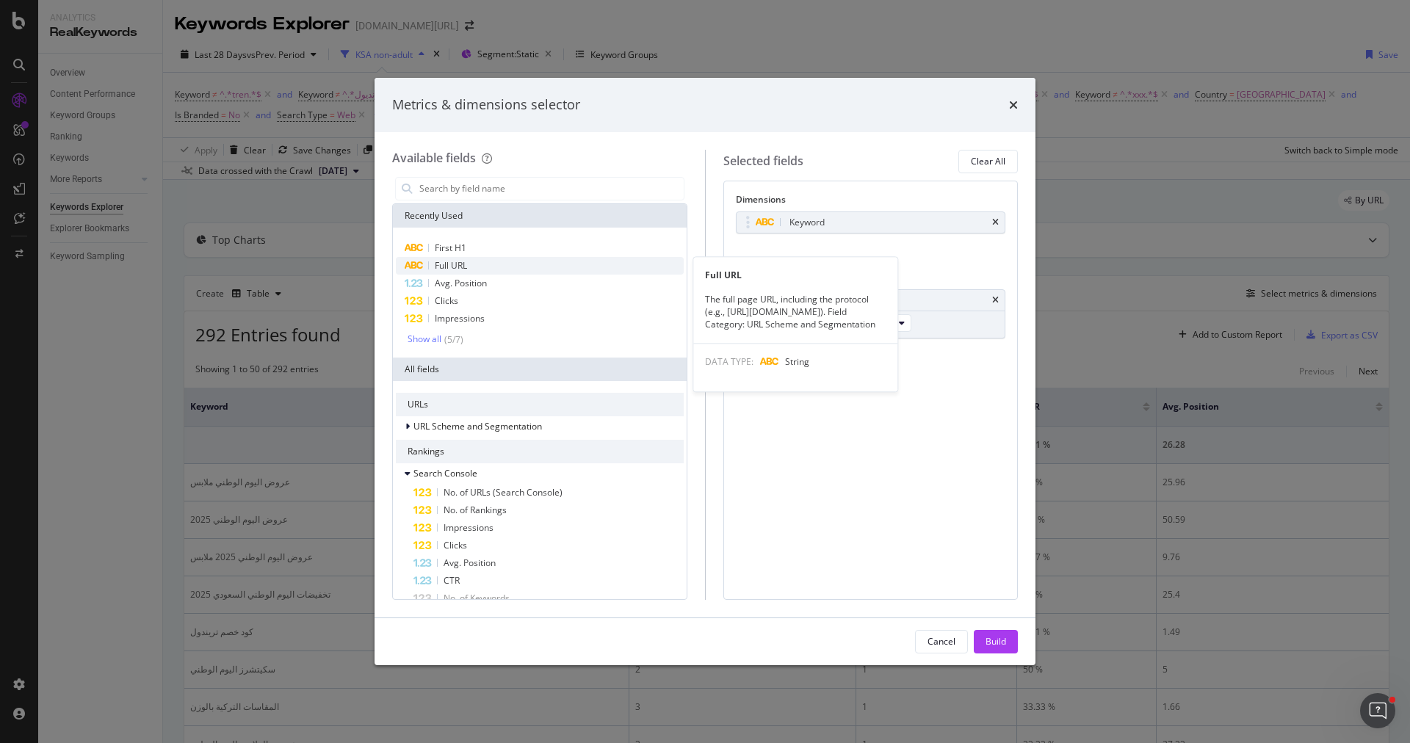
click at [555, 270] on div "Full URL" at bounding box center [540, 266] width 288 height 18
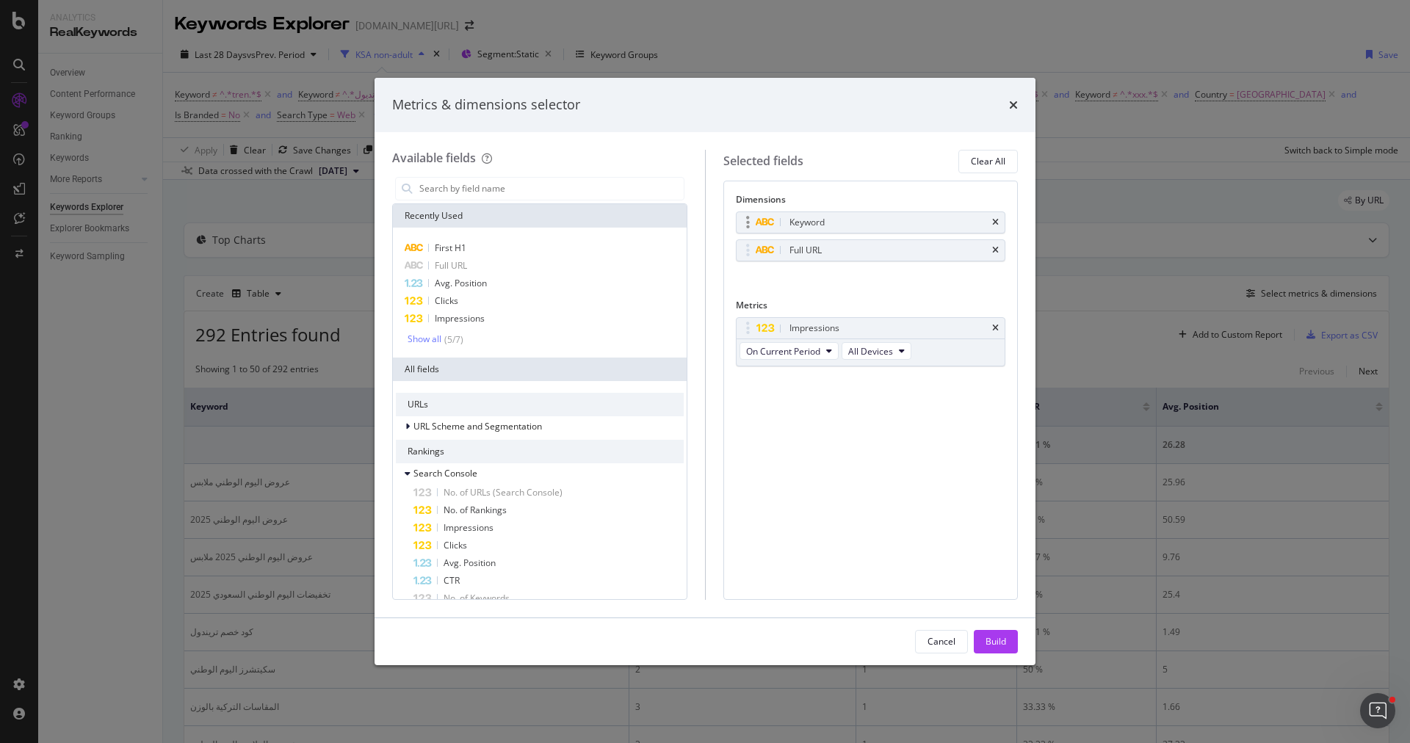
click at [1000, 215] on div "Keyword" at bounding box center [871, 222] width 269 height 21
click at [1000, 226] on div "Keyword" at bounding box center [871, 222] width 269 height 21
click at [996, 216] on div "Keyword" at bounding box center [871, 222] width 269 height 21
click at [996, 220] on icon "times" at bounding box center [995, 222] width 7 height 9
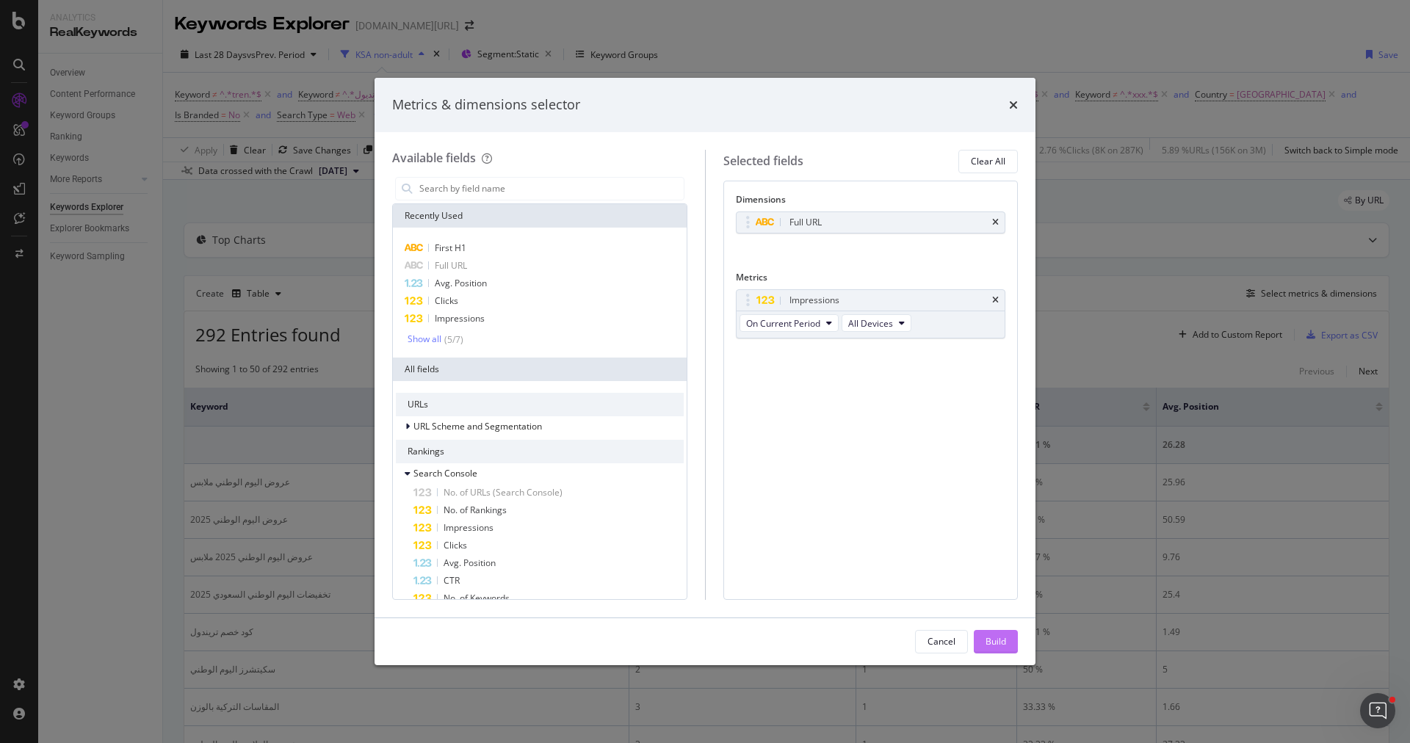
click at [989, 630] on button "Build" at bounding box center [996, 642] width 44 height 24
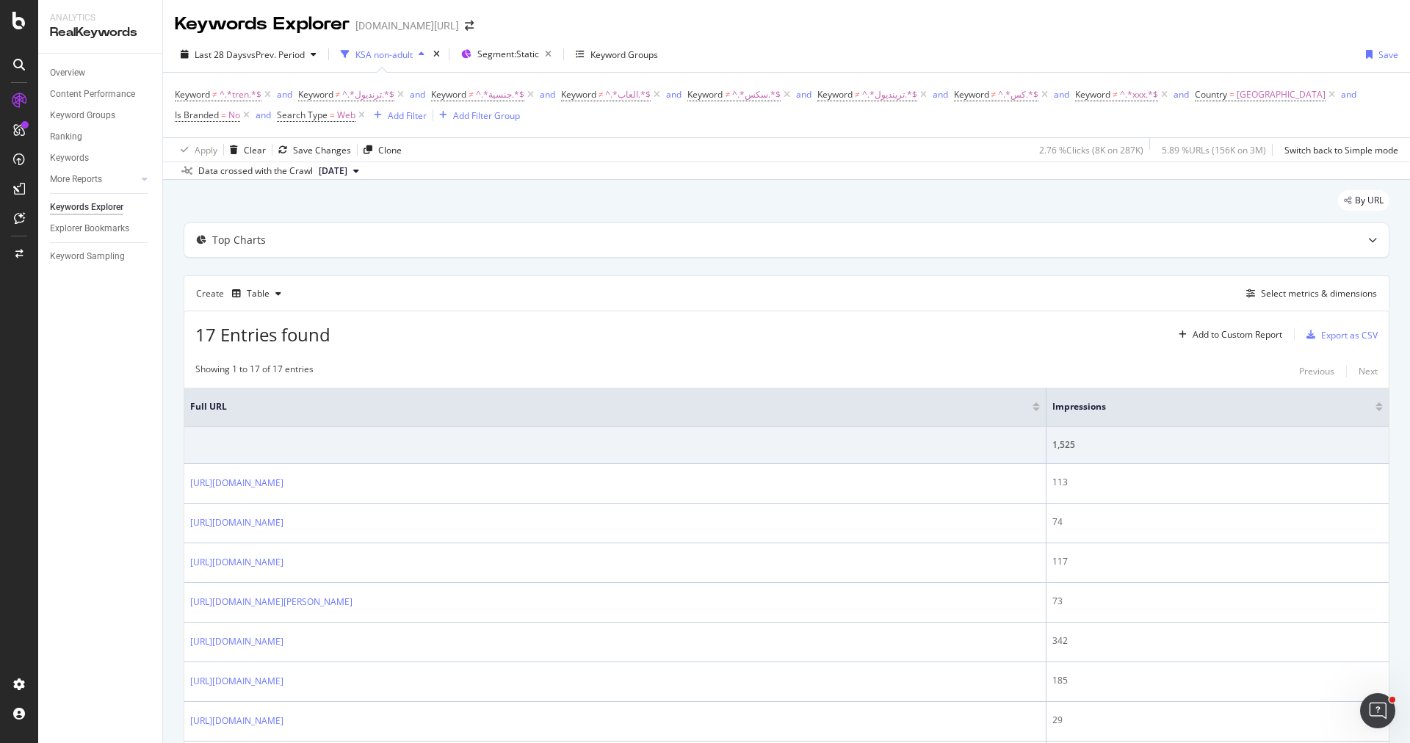
click at [1379, 402] on div at bounding box center [1379, 404] width 7 height 4
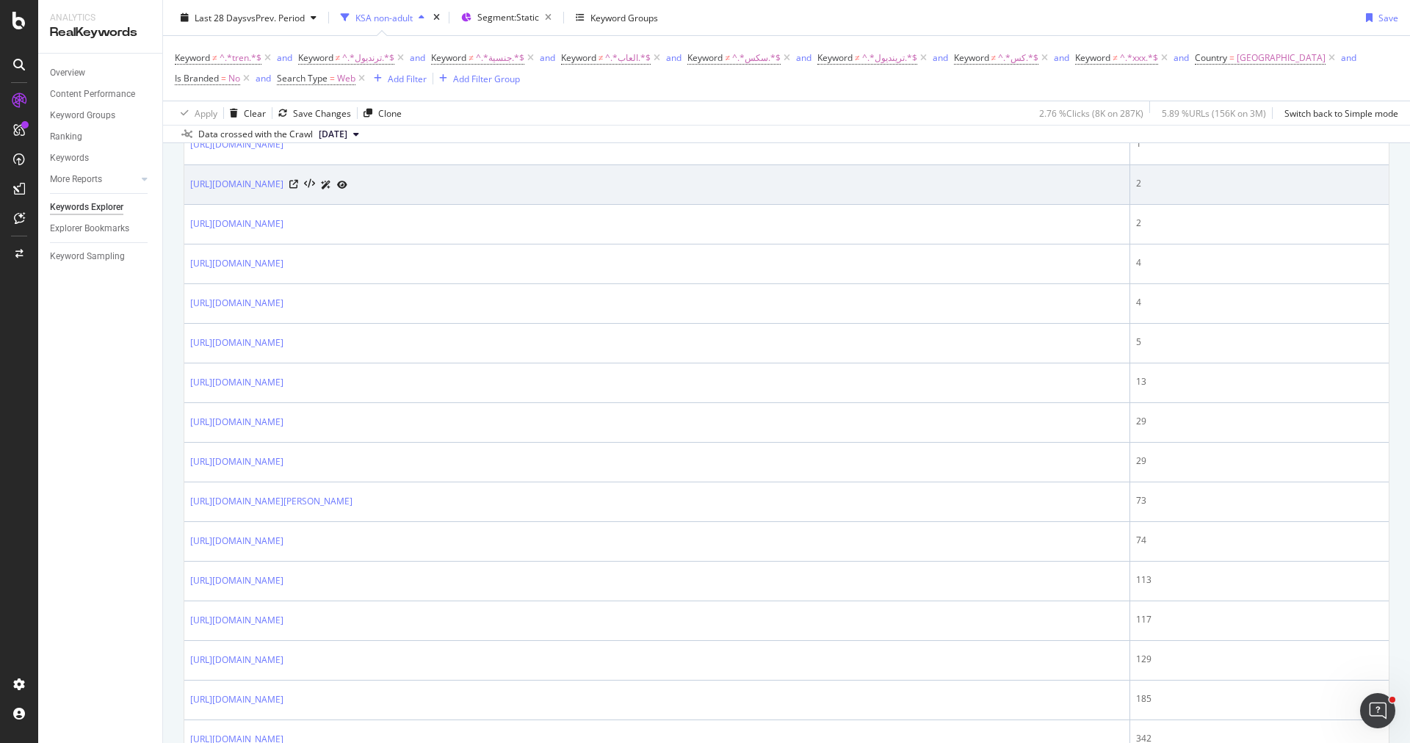
scroll to position [163, 0]
